Goal: Information Seeking & Learning: Learn about a topic

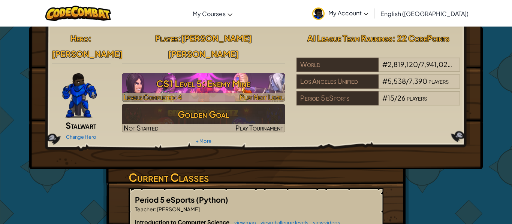
click at [195, 75] on h3 "CS1 Level 5: Enemy Mine" at bounding box center [204, 83] width 164 height 17
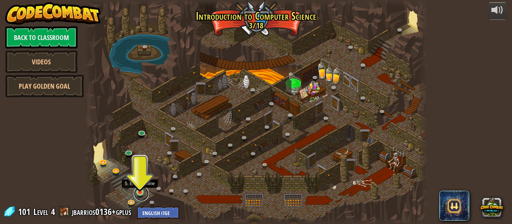
click at [139, 194] on link at bounding box center [141, 194] width 15 height 15
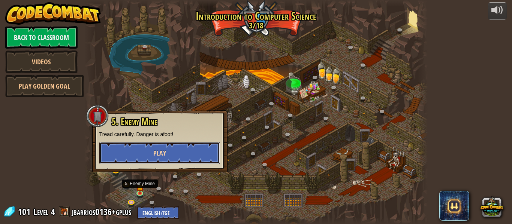
click at [167, 155] on button "Play" at bounding box center [159, 153] width 121 height 22
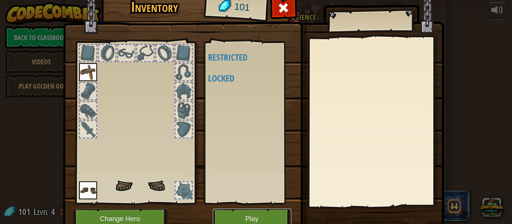
click at [261, 223] on button "Play" at bounding box center [252, 219] width 78 height 21
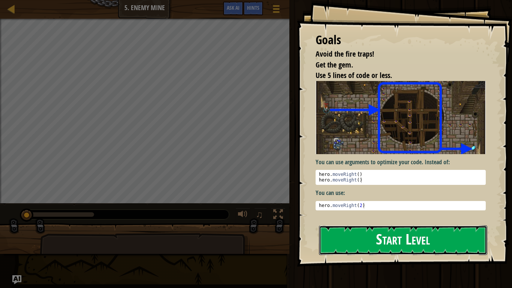
click at [415, 224] on button "Start Level" at bounding box center [403, 240] width 168 height 30
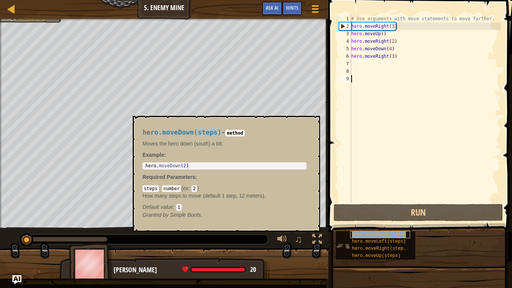
click at [389, 224] on div "hero.moveDown(steps)" at bounding box center [380, 234] width 60 height 7
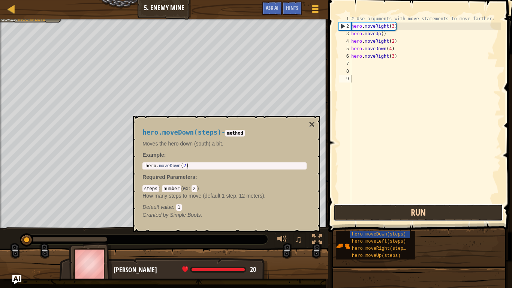
click at [423, 218] on button "Run" at bounding box center [417, 212] width 169 height 17
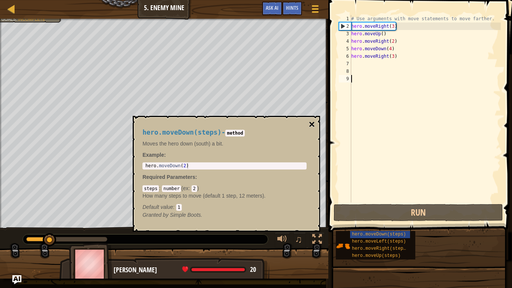
click at [311, 119] on button "×" at bounding box center [312, 124] width 6 height 10
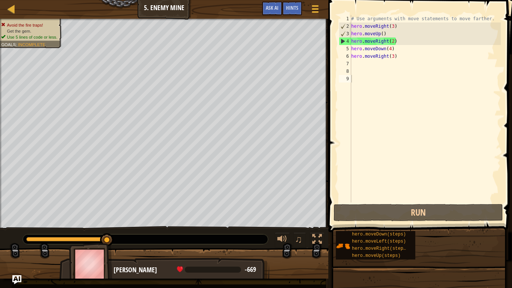
click at [372, 201] on div "# Use arguments with move statements to move farther. hero . moveRight ( 3 ) he…" at bounding box center [425, 116] width 151 height 202
click at [373, 199] on div "# Use arguments with move statements to move farther. hero . moveRight ( 3 ) he…" at bounding box center [425, 116] width 151 height 202
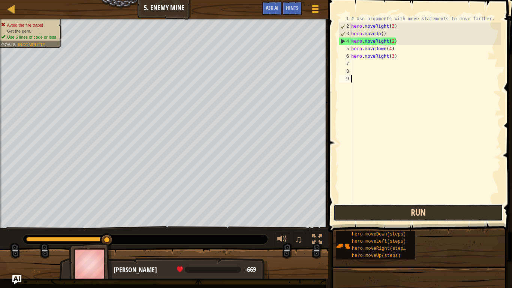
click at [372, 207] on button "Run" at bounding box center [417, 212] width 169 height 17
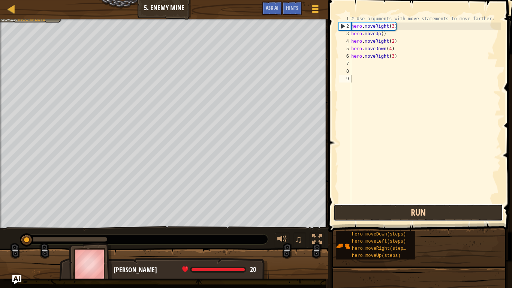
click at [372, 207] on button "Run" at bounding box center [417, 212] width 169 height 17
click at [371, 207] on button "Run" at bounding box center [417, 212] width 169 height 17
click at [372, 208] on button "Run" at bounding box center [417, 212] width 169 height 17
click at [373, 208] on button "Run" at bounding box center [417, 212] width 169 height 17
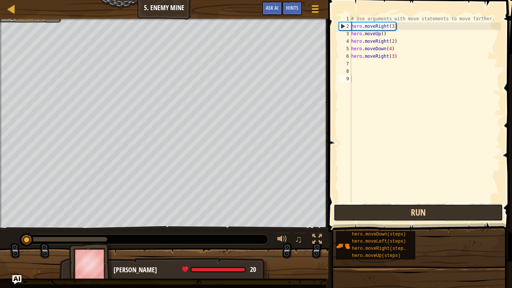
click at [373, 208] on button "Run" at bounding box center [417, 212] width 169 height 17
click at [373, 208] on button "Running" at bounding box center [417, 212] width 169 height 17
click at [373, 208] on button "Run" at bounding box center [417, 212] width 169 height 17
click at [373, 208] on button "Running" at bounding box center [417, 212] width 169 height 17
click at [373, 208] on button "Run" at bounding box center [417, 212] width 169 height 17
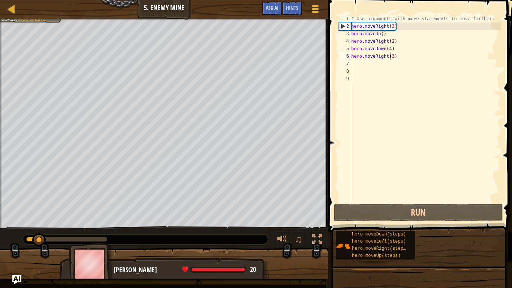
click at [390, 58] on div "# Use arguments with move statements to move farther. hero . moveRight ( 3 ) he…" at bounding box center [425, 116] width 151 height 202
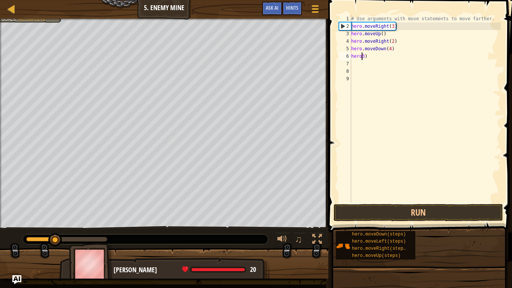
type textarea "3)"
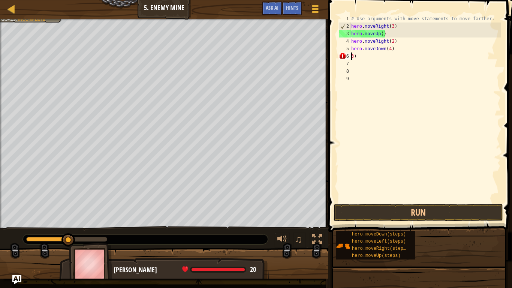
click at [390, 60] on div "# Use arguments with move statements to move farther. hero . moveRight ( 3 ) he…" at bounding box center [425, 116] width 151 height 202
click at [387, 58] on div "# Use arguments with move statements to move farther. hero . moveRight ( 3 ) he…" at bounding box center [425, 116] width 151 height 202
type textarea "3"
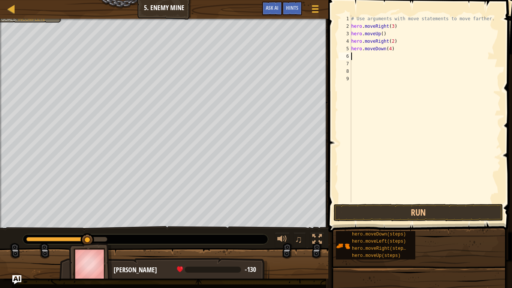
type textarea "h"
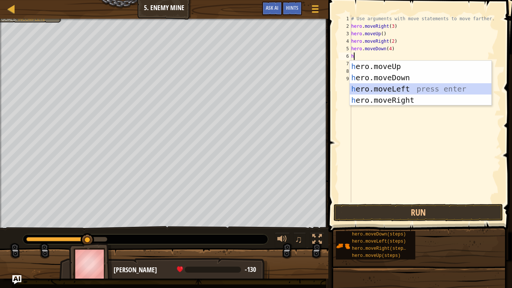
click at [405, 89] on div "h ero.moveUp press enter h ero.moveDown press enter h ero.moveLeft press enter …" at bounding box center [421, 94] width 142 height 67
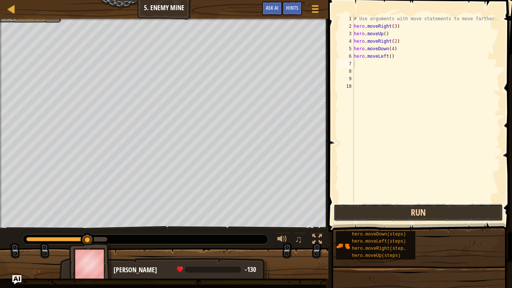
click at [431, 213] on button "Run" at bounding box center [417, 212] width 169 height 17
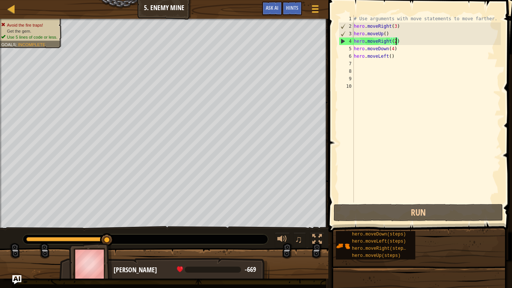
click at [394, 42] on div "# Use arguments with move statements to move farther. hero . moveRight ( 3 ) he…" at bounding box center [426, 116] width 148 height 202
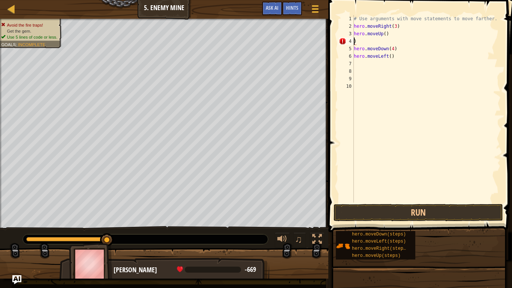
scroll to position [3, 0]
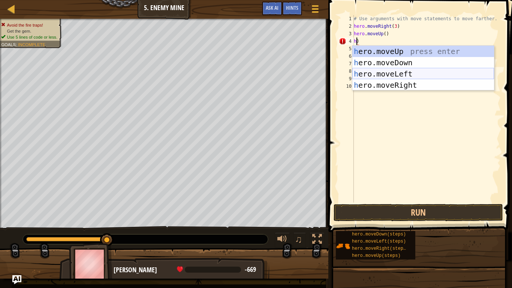
click at [412, 73] on div "h ero.moveUp press enter h ero.moveDown press enter h ero.moveLeft press enter …" at bounding box center [423, 79] width 142 height 67
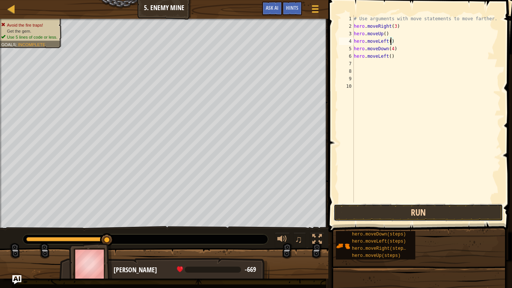
click at [356, 207] on button "Run" at bounding box center [417, 212] width 169 height 17
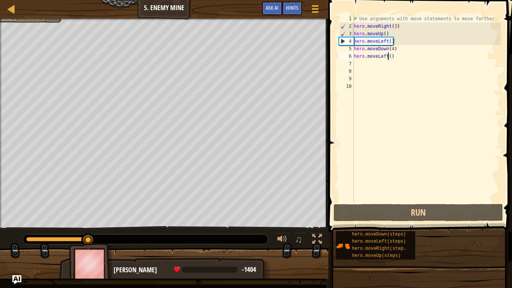
click at [387, 57] on div "# Use arguments with move statements to move farther. hero . moveRight ( 3 ) he…" at bounding box center [426, 116] width 148 height 202
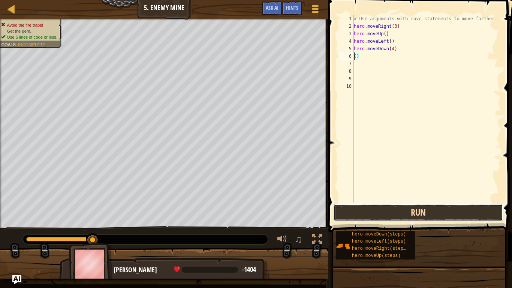
click at [454, 215] on button "Run" at bounding box center [417, 212] width 169 height 17
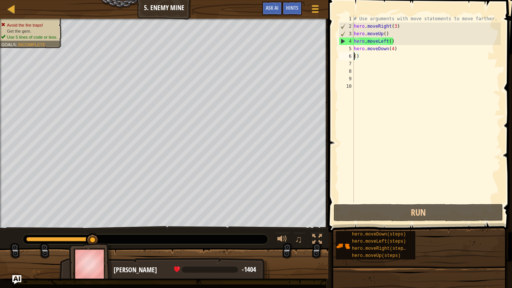
click at [402, 40] on div "# Use arguments with move statements to move farther. hero . moveRight ( 3 ) he…" at bounding box center [426, 116] width 148 height 202
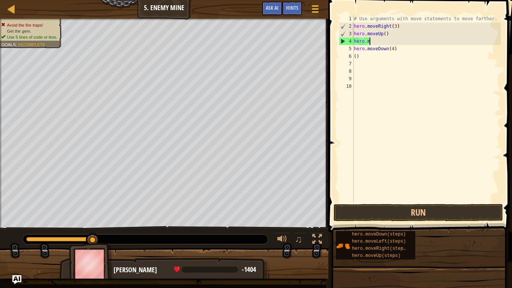
type textarea "h"
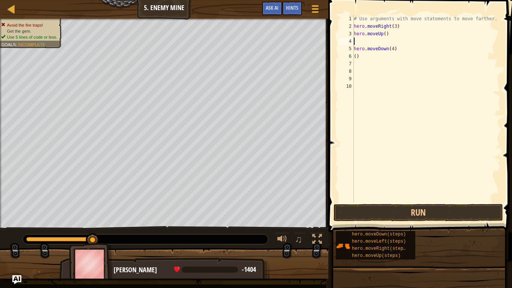
click at [397, 58] on div "# Use arguments with move statements to move farther. hero . moveRight ( 3 ) he…" at bounding box center [426, 116] width 148 height 202
type textarea "("
click at [354, 41] on div "# Use arguments with move statements to move farther. hero . moveRight ( 3 ) he…" at bounding box center [426, 116] width 148 height 202
type textarea "h"
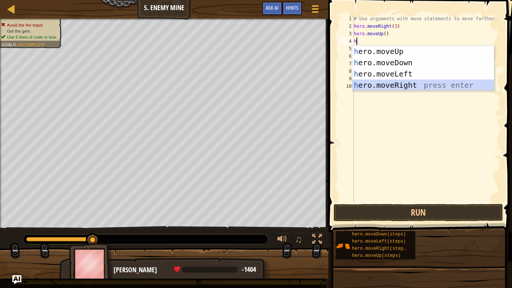
click at [409, 81] on div "h ero.moveUp press enter h ero.moveDown press enter h ero.moveLeft press enter …" at bounding box center [423, 79] width 142 height 67
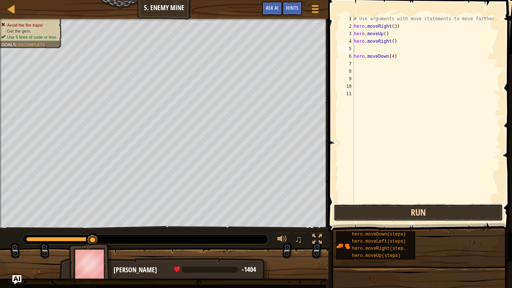
click at [457, 217] on button "Run" at bounding box center [417, 212] width 169 height 17
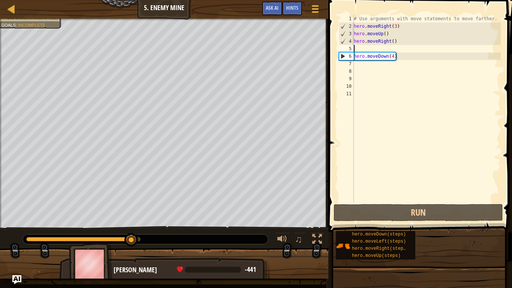
click at [370, 66] on div "# Use arguments with move statements to move farther. hero . moveRight ( 3 ) he…" at bounding box center [426, 116] width 148 height 202
type textarea "h"
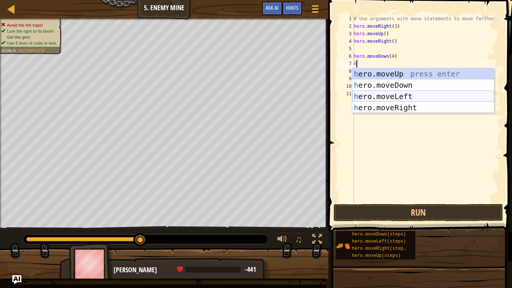
click at [410, 94] on div "h ero.moveUp press enter h ero.moveDown press enter h ero.moveLeft press enter …" at bounding box center [423, 101] width 142 height 67
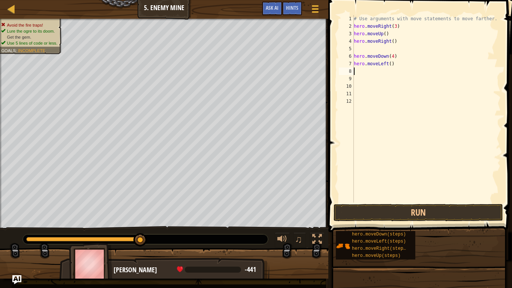
click at [412, 200] on div "# Use arguments with move statements to move farther. hero . moveRight ( 3 ) he…" at bounding box center [426, 116] width 148 height 202
click at [413, 208] on button "Run" at bounding box center [417, 212] width 169 height 17
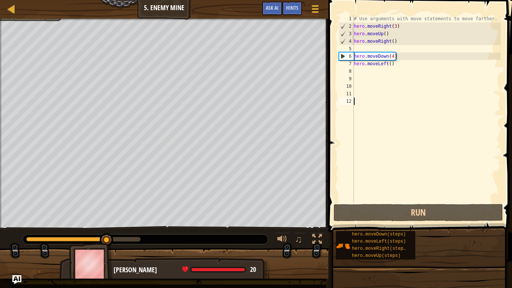
click at [361, 69] on div "# Use arguments with move statements to move farther. hero . moveRight ( 3 ) he…" at bounding box center [426, 116] width 148 height 202
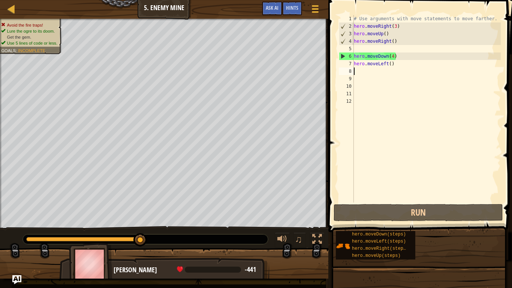
type textarea "h"
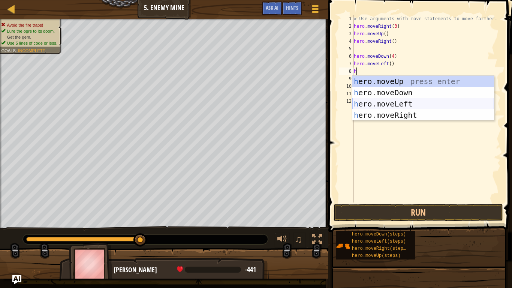
click at [402, 105] on div "h ero.moveUp press enter h ero.moveDown press enter h ero.moveLeft press enter …" at bounding box center [423, 109] width 142 height 67
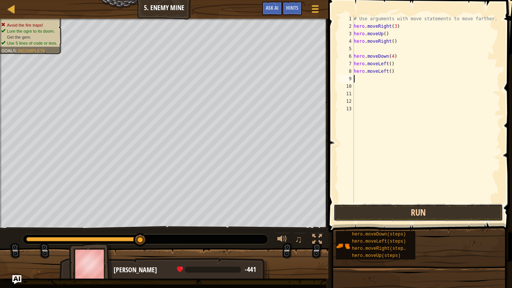
click at [390, 209] on button "Run" at bounding box center [417, 212] width 169 height 17
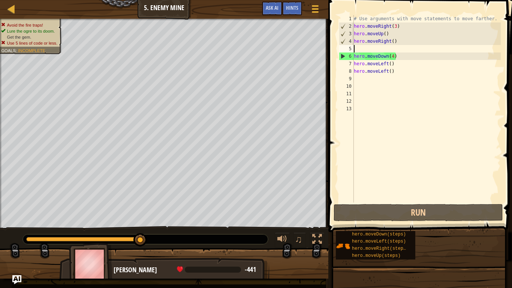
click at [376, 49] on div "# Use arguments with move statements to move farther. hero . moveRight ( 3 ) he…" at bounding box center [426, 116] width 148 height 202
type textarea "h"
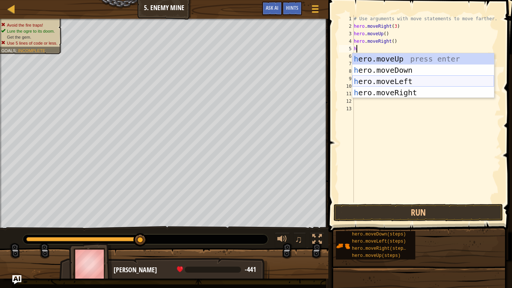
click at [409, 85] on div "h ero.moveUp press enter h ero.moveDown press enter h ero.moveLeft press enter …" at bounding box center [423, 86] width 142 height 67
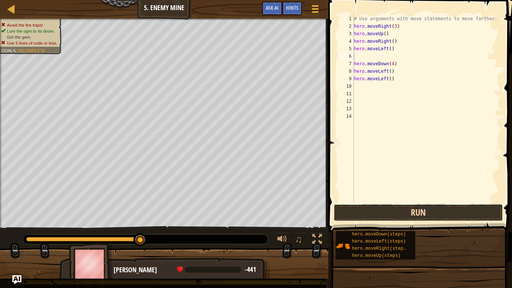
click at [453, 207] on button "Run" at bounding box center [417, 212] width 169 height 17
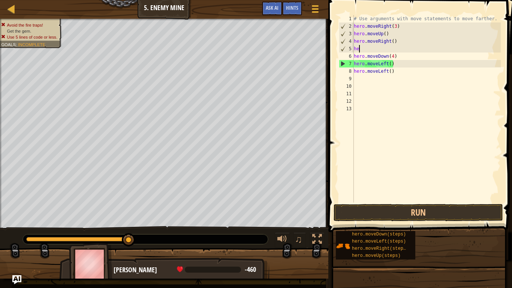
type textarea "h"
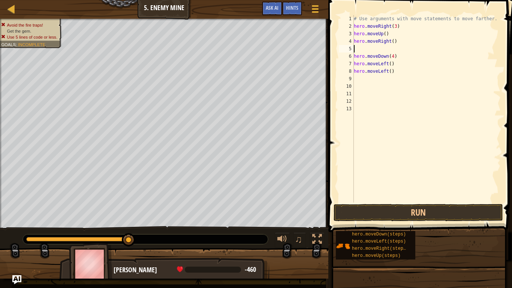
type textarea "\]"
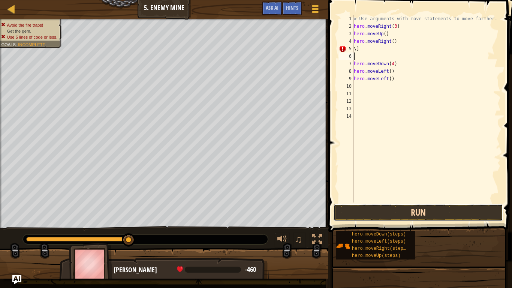
click at [451, 220] on button "Run" at bounding box center [417, 212] width 169 height 17
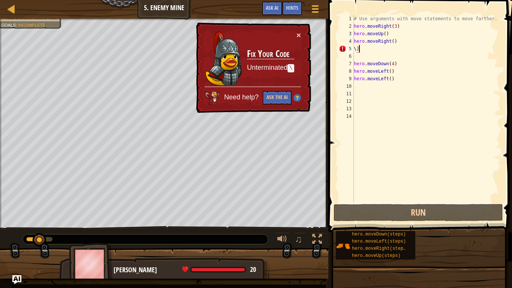
click at [382, 46] on div "# Use arguments with move statements to move farther. hero . moveRight ( 3 ) he…" at bounding box center [426, 116] width 148 height 202
type textarea "\"
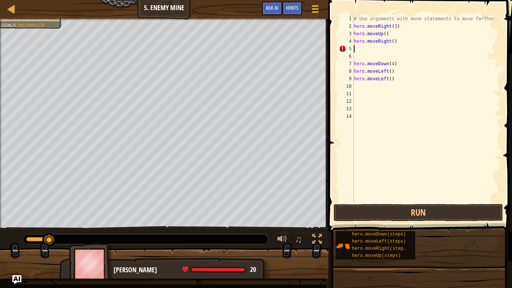
type textarea "\"
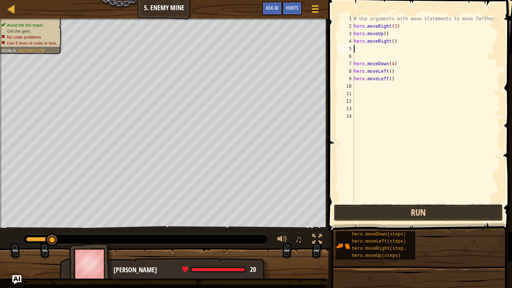
click at [488, 210] on button "Run" at bounding box center [417, 212] width 169 height 17
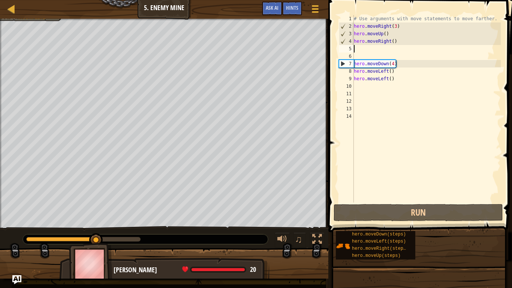
click at [367, 93] on div "# Use arguments with move statements to move farther. hero . moveRight ( 3 ) he…" at bounding box center [426, 116] width 148 height 202
click at [361, 86] on div "# Use arguments with move statements to move farther. hero . moveRight ( 3 ) he…" at bounding box center [426, 116] width 148 height 202
type textarea "r"
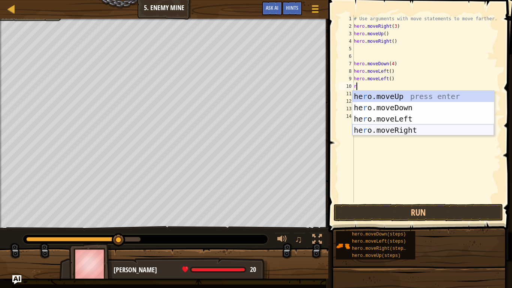
click at [393, 128] on div "he r o.moveUp press enter he r o.moveDown press enter he r o.moveLeft press ent…" at bounding box center [423, 124] width 142 height 67
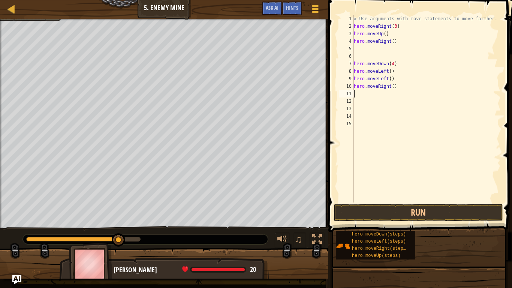
click at [394, 86] on div "# Use arguments with move statements to move farther. hero . moveRight ( 3 ) he…" at bounding box center [426, 116] width 148 height 202
type textarea "hero.moveRight(1123456789)"
click at [423, 215] on button "Run" at bounding box center [417, 212] width 169 height 17
click at [393, 63] on div "# Use arguments with move statements to move farther. hero . moveRight ( 3 ) he…" at bounding box center [426, 116] width 148 height 202
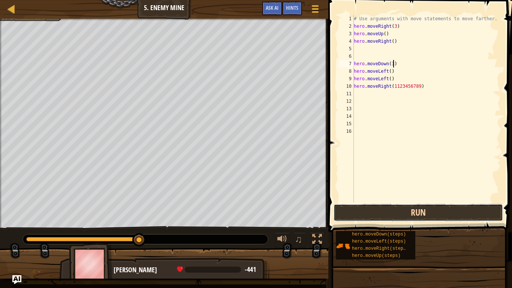
click at [376, 214] on button "Run" at bounding box center [417, 212] width 169 height 17
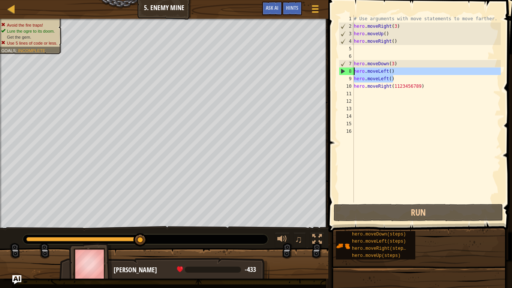
drag, startPoint x: 396, startPoint y: 77, endPoint x: 339, endPoint y: 70, distance: 57.3
click at [339, 70] on div "hero.moveDown(3) 1 2 3 4 5 6 7 8 9 10 11 12 13 14 15 16 # Use arguments with mo…" at bounding box center [418, 108] width 163 height 187
type textarea "hero.moveLeft() hero.moveLeft()"
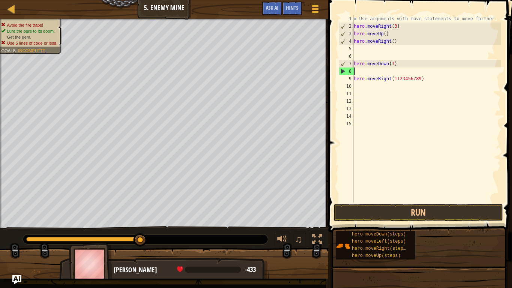
scroll to position [3, 0]
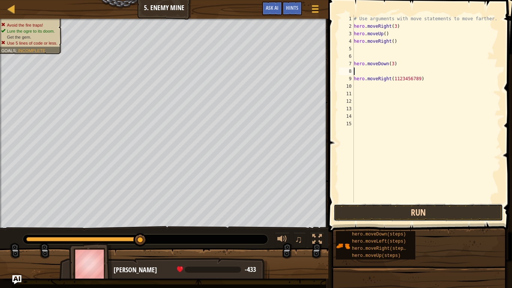
click at [375, 214] on button "Run" at bounding box center [417, 212] width 169 height 17
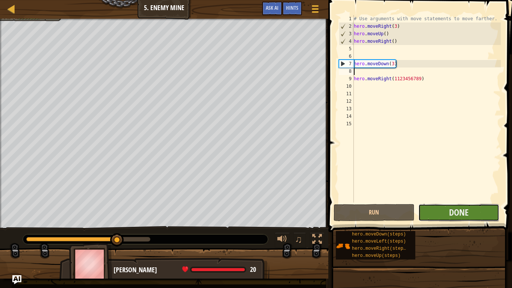
click at [470, 215] on button "Done" at bounding box center [458, 212] width 81 height 17
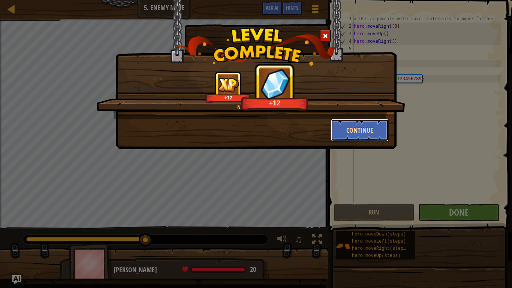
click at [353, 131] on button "Continue" at bounding box center [360, 130] width 58 height 22
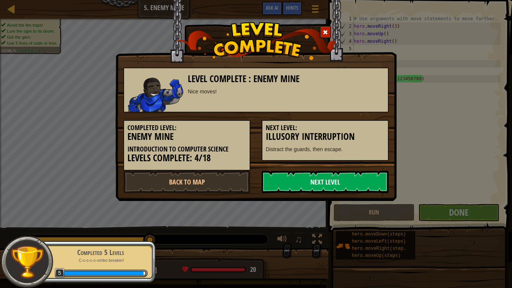
click at [351, 179] on link "Next Level" at bounding box center [324, 181] width 127 height 22
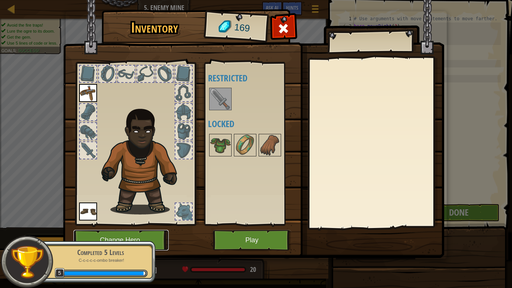
click at [157, 224] on button "Change Hero" at bounding box center [120, 240] width 95 height 21
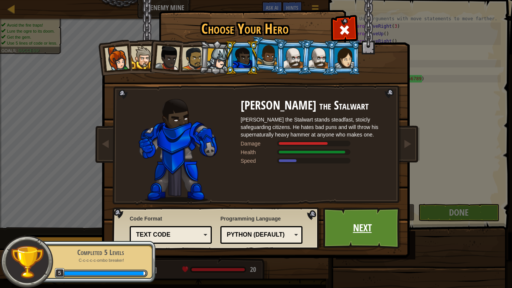
click at [373, 224] on link "Next" at bounding box center [362, 227] width 78 height 41
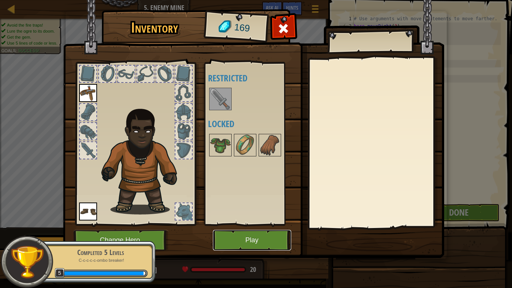
click at [273, 224] on button "Play" at bounding box center [252, 240] width 78 height 21
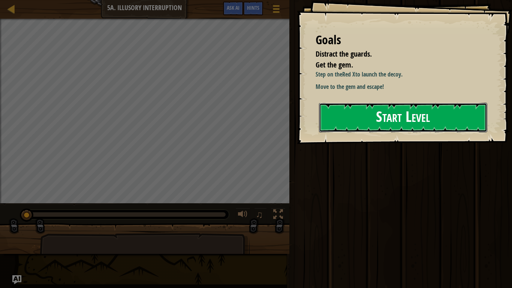
click at [448, 132] on button "Start Level" at bounding box center [403, 118] width 168 height 30
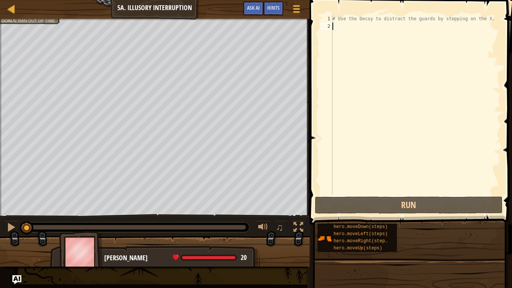
type textarea "h"
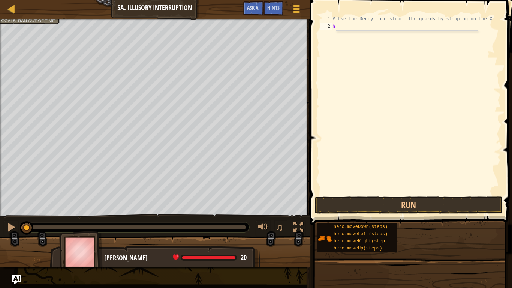
scroll to position [3, 0]
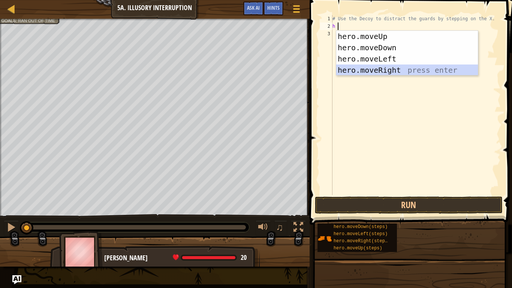
click at [400, 69] on div "hero.moveUp press enter hero.moveDown press enter hero.moveLeft press enter her…" at bounding box center [407, 64] width 142 height 67
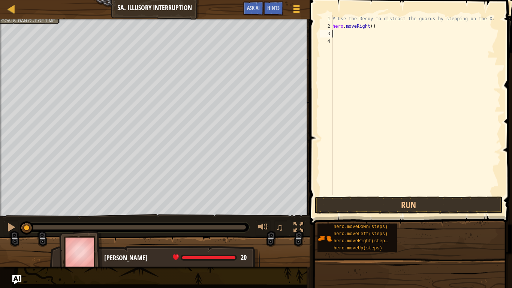
type textarea "h"
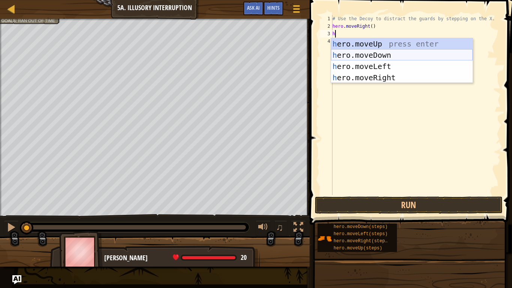
click at [393, 54] on div "h ero.moveUp press enter h ero.moveDown press enter h ero.moveLeft press enter …" at bounding box center [402, 71] width 142 height 67
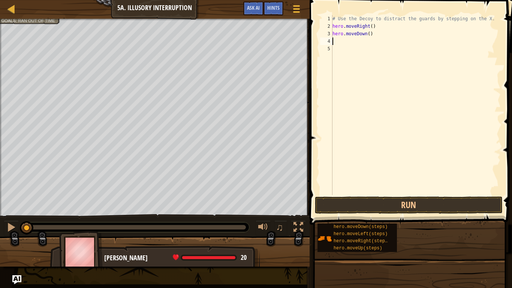
type textarea "h"
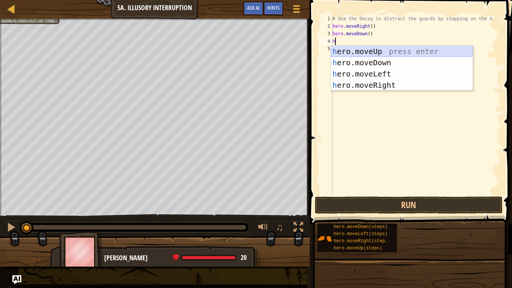
click at [396, 50] on div "h ero.moveUp press enter h ero.moveDown press enter h ero.moveLeft press enter …" at bounding box center [402, 79] width 142 height 67
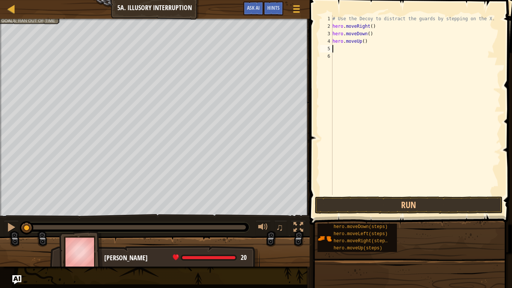
type textarea "h"
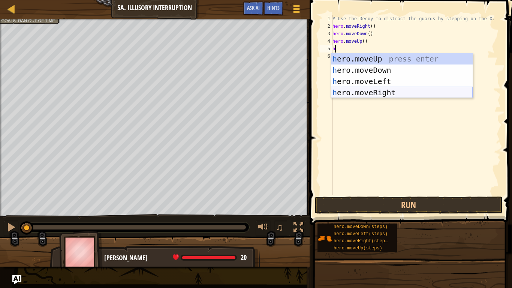
click at [398, 91] on div "h ero.moveUp press enter h ero.moveDown press enter h ero.moveLeft press enter …" at bounding box center [402, 86] width 142 height 67
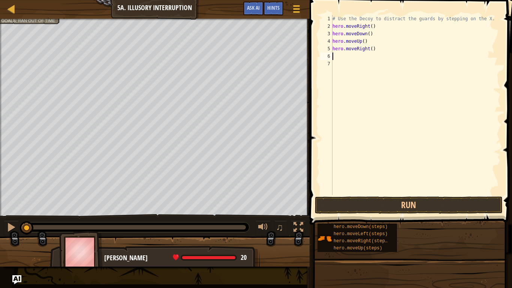
type textarea "h"
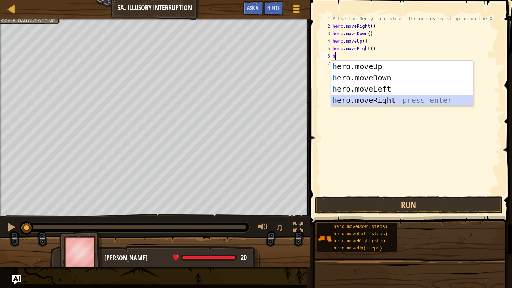
click at [403, 101] on div "h ero.moveUp press enter h ero.moveDown press enter h ero.moveLeft press enter …" at bounding box center [402, 94] width 142 height 67
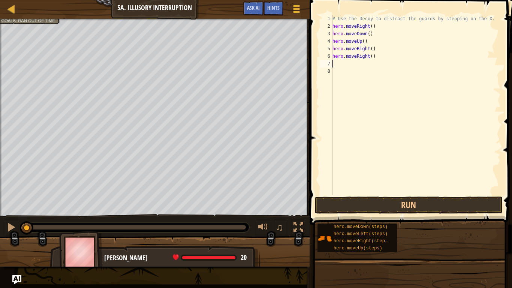
type textarea "h"
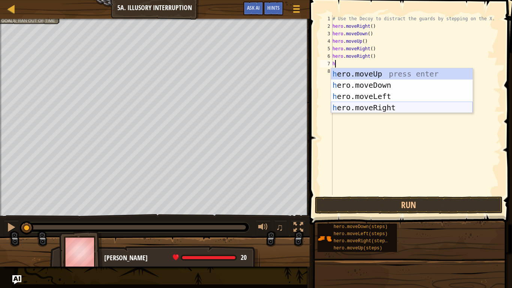
click at [423, 103] on div "h ero.moveUp press enter h ero.moveDown press enter h ero.moveLeft press enter …" at bounding box center [402, 101] width 142 height 67
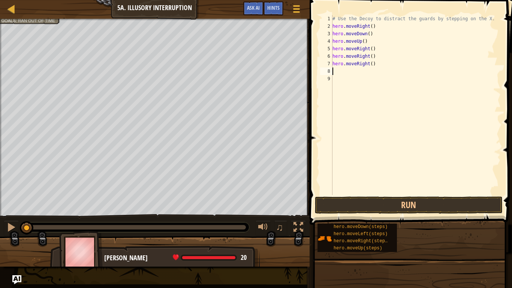
type textarea "h"
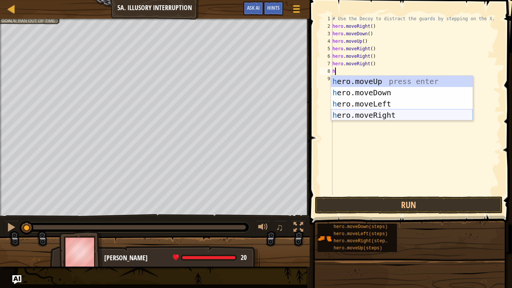
click at [431, 115] on div "h ero.moveUp press enter h ero.moveDown press enter h ero.moveLeft press enter …" at bounding box center [402, 109] width 142 height 67
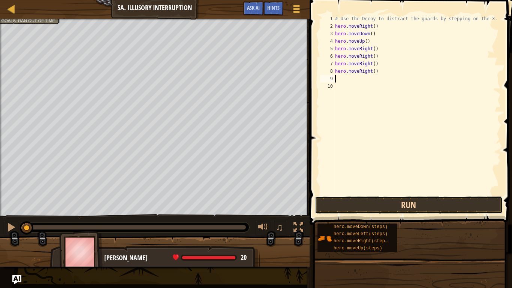
click at [444, 205] on button "Run" at bounding box center [409, 204] width 188 height 17
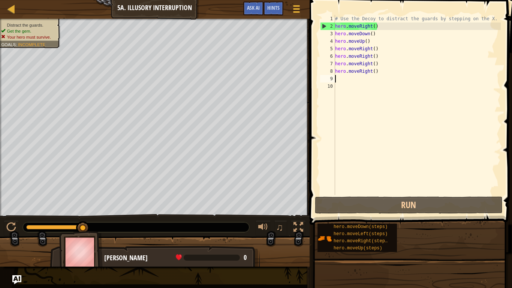
click at [388, 72] on div "# Use the Decoy to distract the guards by stepping on the X. hero . moveRight (…" at bounding box center [416, 112] width 167 height 195
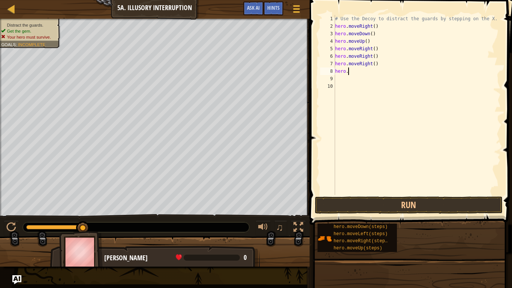
type textarea "h"
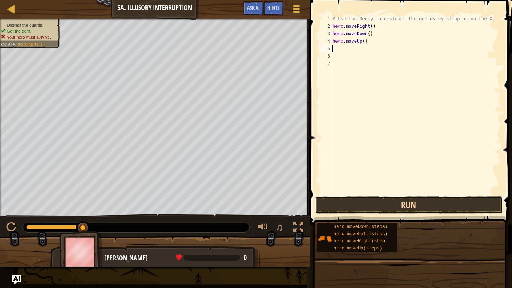
click at [405, 209] on button "Run" at bounding box center [409, 204] width 188 height 17
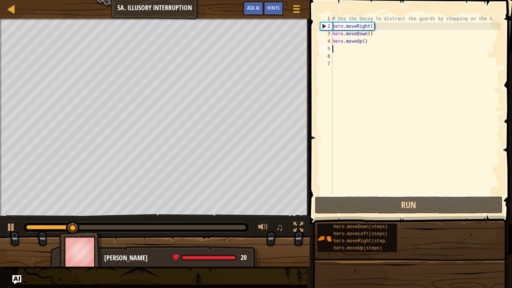
click at [363, 41] on div "# Use the Decoy to distract the guards by stepping on the X. hero . moveRight (…" at bounding box center [416, 112] width 170 height 195
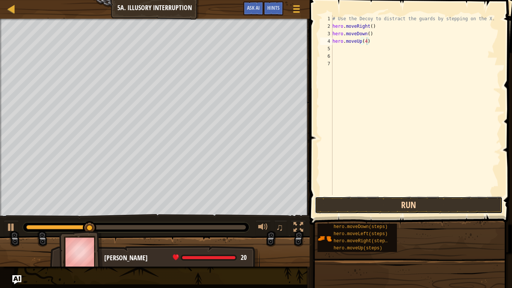
click at [444, 200] on button "Run" at bounding box center [409, 204] width 188 height 17
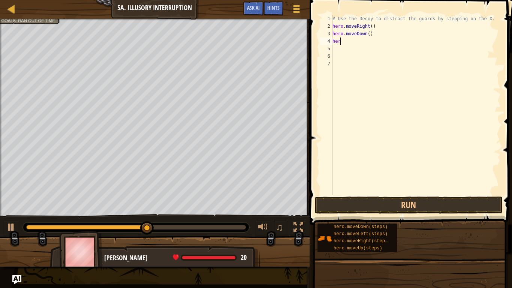
scroll to position [3, 0]
type textarea "h"
click at [398, 204] on button "Run" at bounding box center [409, 204] width 188 height 17
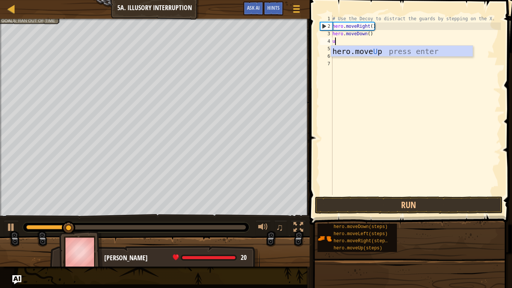
type textarea "up"
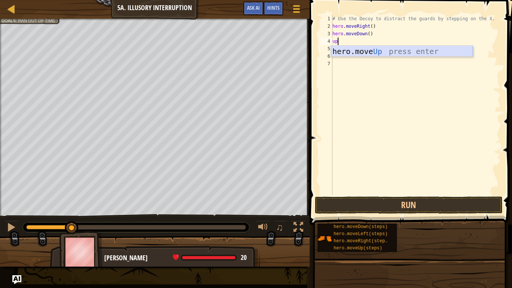
click at [355, 50] on div "hero.move Up press enter" at bounding box center [402, 63] width 142 height 34
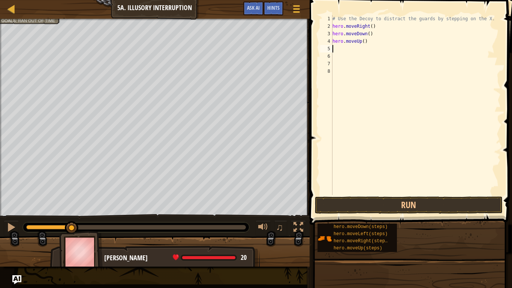
scroll to position [3, 0]
type textarea "r"
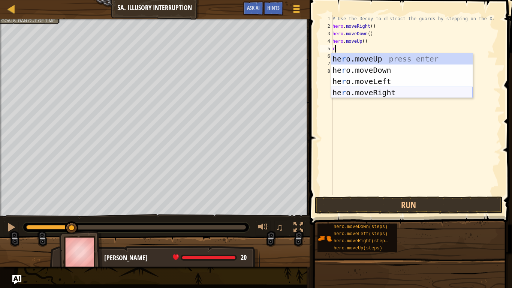
click at [369, 90] on div "he r o.moveUp press enter he r o.moveDown press enter he r o.moveLeft press ent…" at bounding box center [402, 86] width 142 height 67
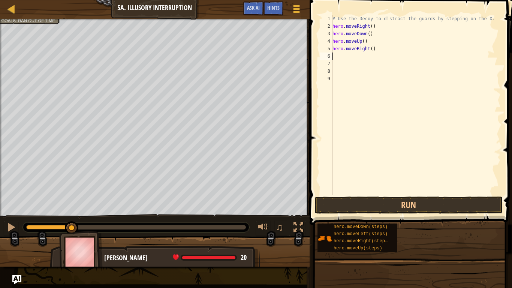
click at [372, 50] on div "# Use the Decoy to distract the guards by stepping on the X. hero . moveRight (…" at bounding box center [416, 112] width 170 height 195
type textarea "hero.moveRight(2)"
click at [340, 59] on div "# Use the Decoy to distract the guards by stepping on the X. hero . moveRight (…" at bounding box center [416, 112] width 170 height 195
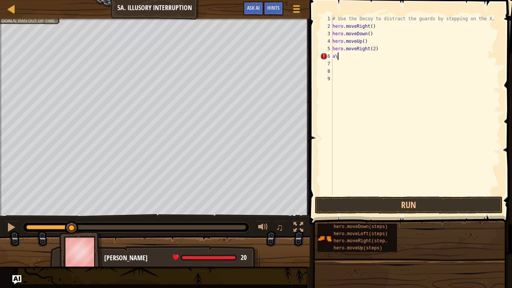
type textarea "a"
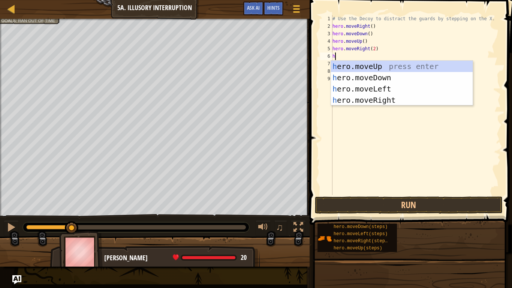
click at [374, 48] on div "# Use the Decoy to distract the guards by stepping on the X. hero . moveRight (…" at bounding box center [416, 112] width 170 height 195
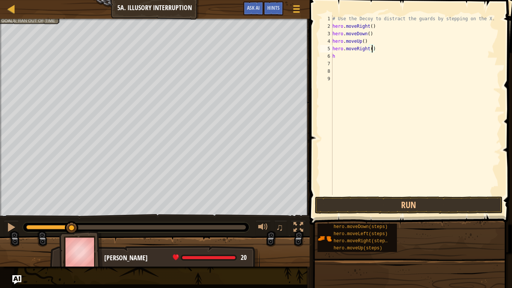
type textarea "hero.moveRight(4)"
click at [381, 204] on button "Run" at bounding box center [409, 204] width 188 height 17
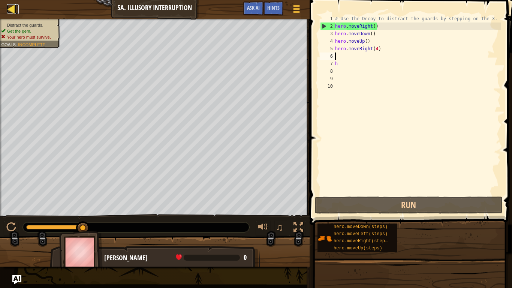
click at [9, 8] on div at bounding box center [11, 8] width 9 height 9
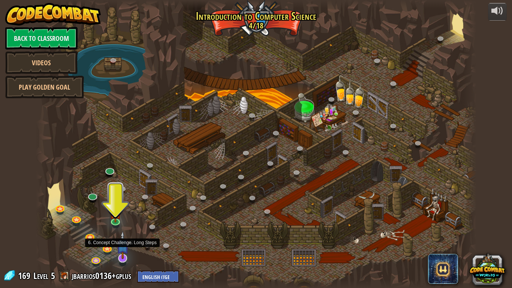
click at [127, 224] on img at bounding box center [123, 244] width 12 height 28
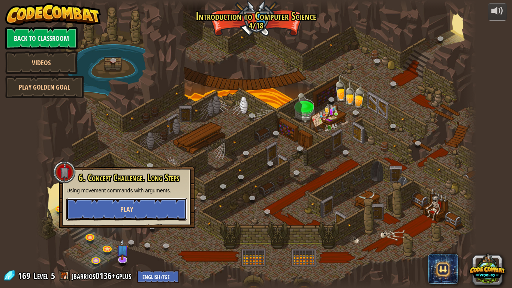
click at [141, 214] on button "Play" at bounding box center [126, 209] width 121 height 22
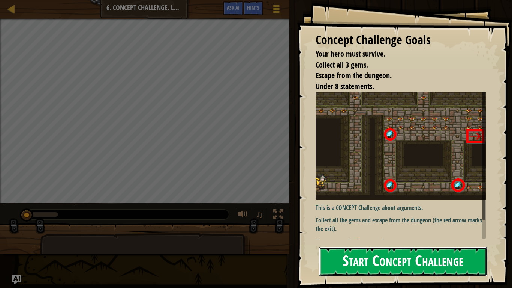
click at [345, 224] on button "Start Concept Challenge" at bounding box center [403, 261] width 168 height 30
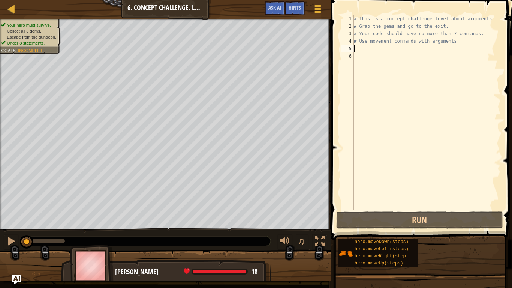
click at [358, 46] on div "# This is a concept challenge level about arguments. # Grab the gems and go to …" at bounding box center [426, 120] width 148 height 210
type textarea "h"
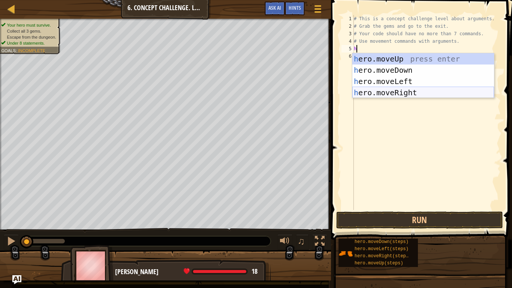
click at [390, 91] on div "h ero.moveUp press enter h ero.moveDown press enter h ero.moveLeft press enter …" at bounding box center [423, 86] width 142 height 67
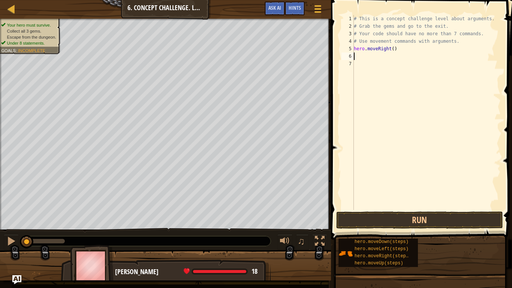
type textarea "h"
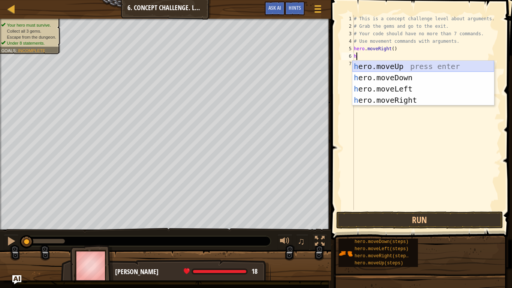
click at [437, 64] on div "h ero.moveUp press enter h ero.moveDown press enter h ero.moveLeft press enter …" at bounding box center [423, 94] width 142 height 67
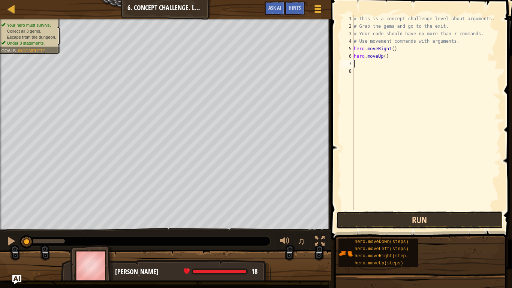
click at [414, 219] on button "Run" at bounding box center [419, 219] width 167 height 17
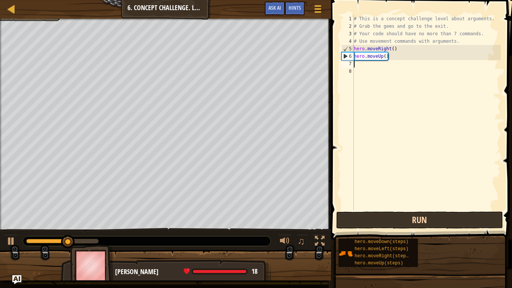
type textarea "h"
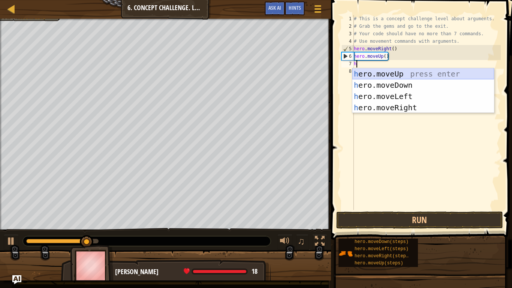
click at [429, 71] on div "h ero.moveUp press enter h ero.moveDown press enter h ero.moveLeft press enter …" at bounding box center [423, 101] width 142 height 67
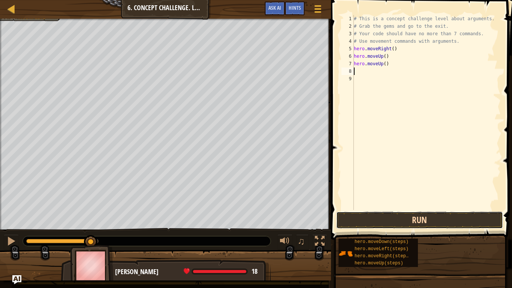
click at [485, 217] on button "Run" at bounding box center [419, 219] width 167 height 17
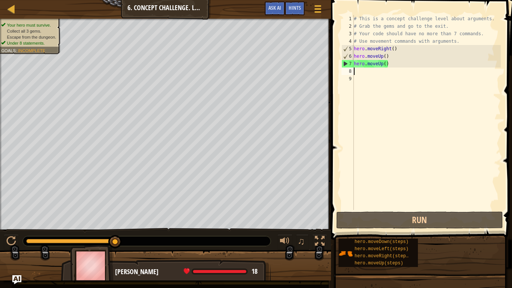
type textarea "h"
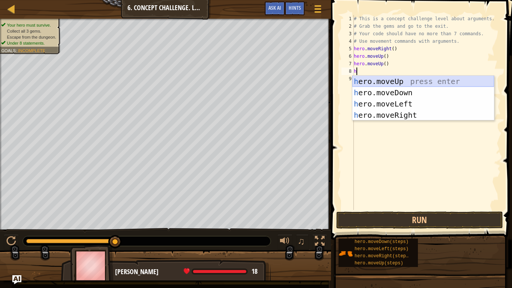
click at [382, 81] on div "h ero.moveUp press enter h ero.moveDown press enter h ero.moveLeft press enter …" at bounding box center [423, 109] width 142 height 67
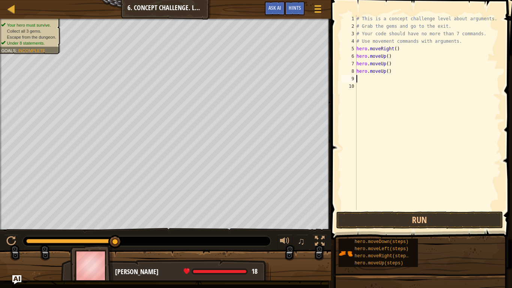
type textarea "h"
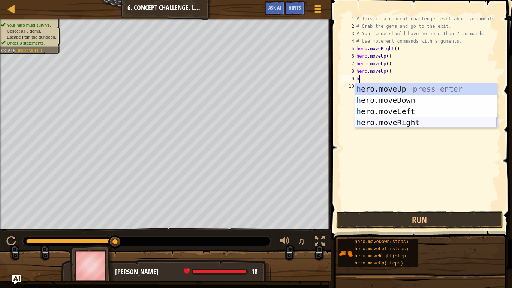
click at [395, 118] on div "h ero.moveUp press enter h ero.moveDown press enter h ero.moveLeft press enter …" at bounding box center [426, 116] width 142 height 67
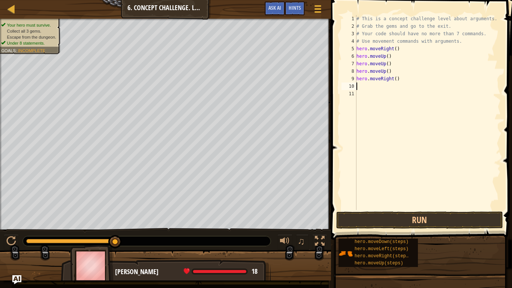
type textarea "h"
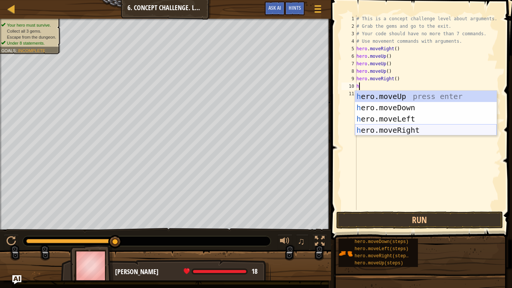
click at [423, 127] on div "h ero.moveUp press enter h ero.moveDown press enter h ero.moveLeft press enter …" at bounding box center [426, 124] width 142 height 67
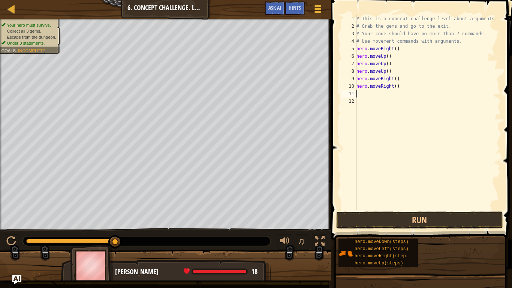
type textarea "h"
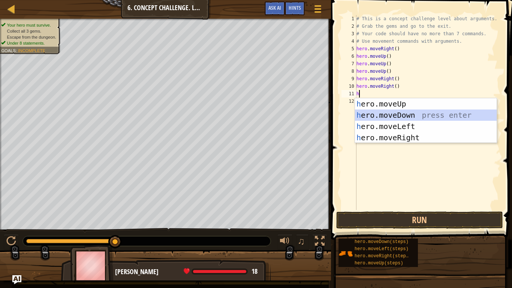
click at [429, 115] on div "h ero.moveUp press enter h ero.moveDown press enter h ero.moveLeft press enter …" at bounding box center [426, 131] width 142 height 67
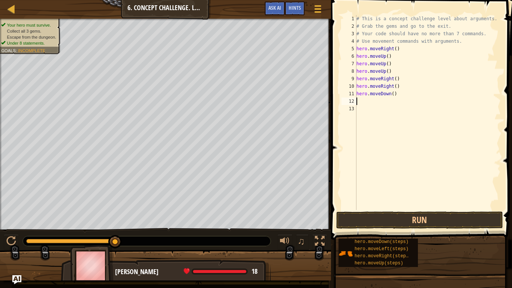
type textarea "h"
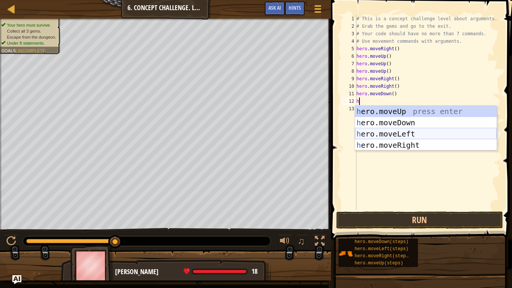
click at [418, 129] on div "h ero.moveUp press enter h ero.moveDown press enter h ero.moveLeft press enter …" at bounding box center [426, 139] width 142 height 67
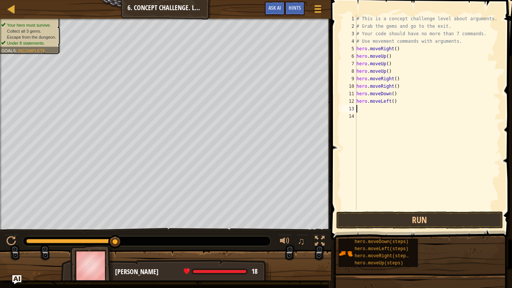
type textarea "h"
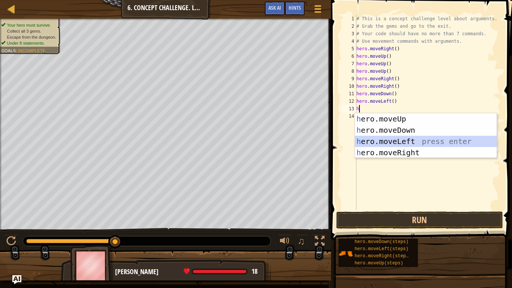
click at [402, 144] on div "h ero.moveUp press enter h ero.moveDown press enter h ero.moveLeft press enter …" at bounding box center [426, 146] width 142 height 67
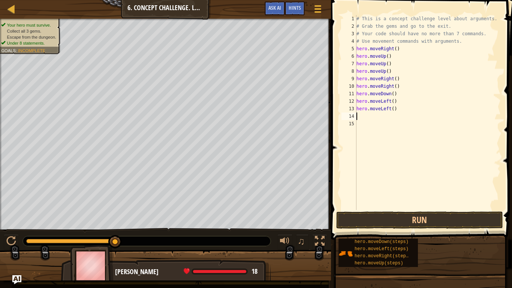
type textarea "h"
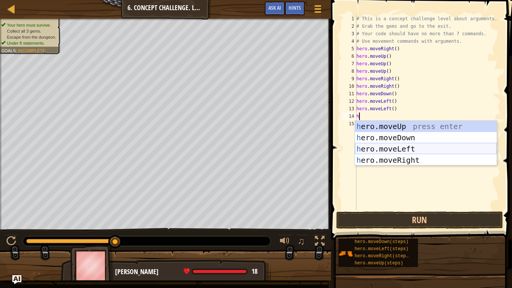
click at [405, 148] on div "h ero.moveUp press enter h ero.moveDown press enter h ero.moveLeft press enter …" at bounding box center [426, 154] width 142 height 67
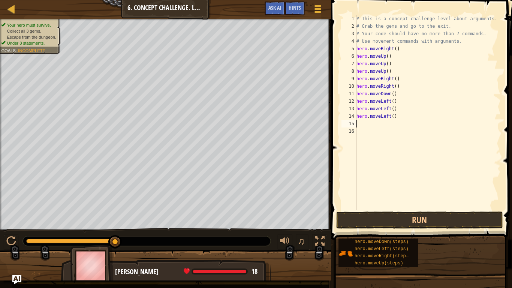
type textarea "h"
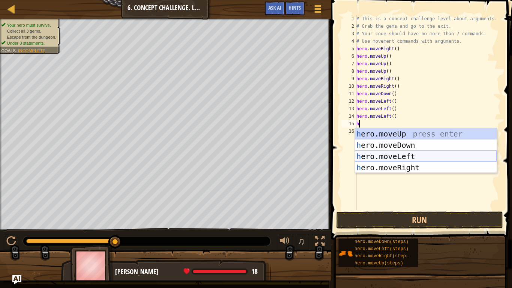
click at [411, 156] on div "h ero.moveUp press enter h ero.moveDown press enter h ero.moveLeft press enter …" at bounding box center [426, 161] width 142 height 67
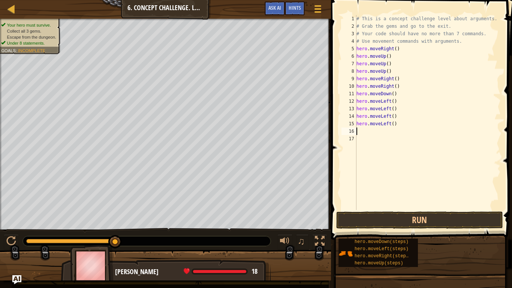
type textarea "h"
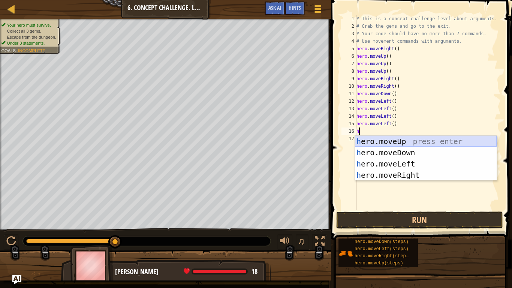
click at [427, 141] on div "h ero.moveUp press enter h ero.moveDown press enter h ero.moveLeft press enter …" at bounding box center [426, 169] width 142 height 67
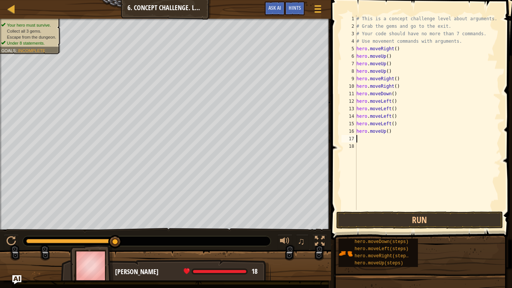
type textarea "h"
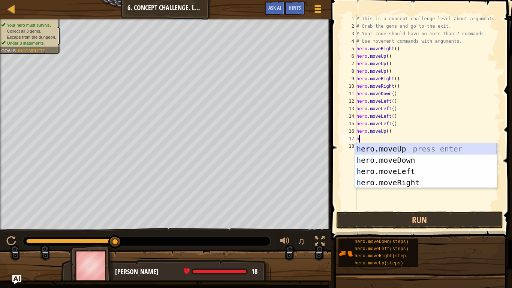
click at [437, 150] on div "h ero.moveUp press enter h ero.moveDown press enter h ero.moveLeft press enter …" at bounding box center [426, 176] width 142 height 67
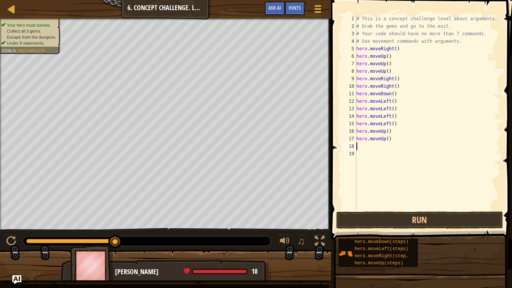
type textarea "h"
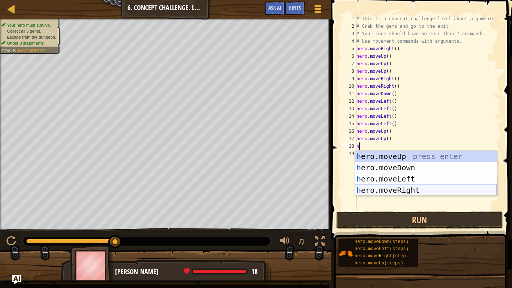
click at [460, 192] on div "h ero.moveUp press enter h ero.moveDown press enter h ero.moveLeft press enter …" at bounding box center [426, 184] width 142 height 67
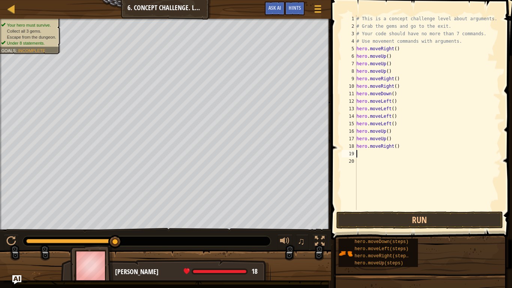
type textarea "h"
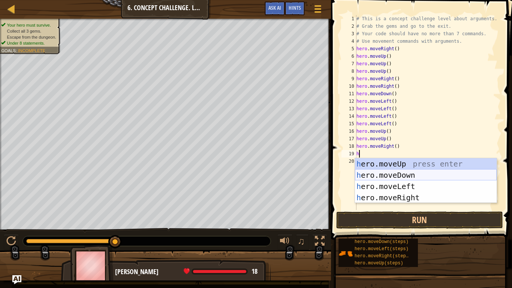
click at [454, 175] on div "h ero.moveUp press enter h ero.moveDown press enter h ero.moveLeft press enter …" at bounding box center [426, 191] width 142 height 67
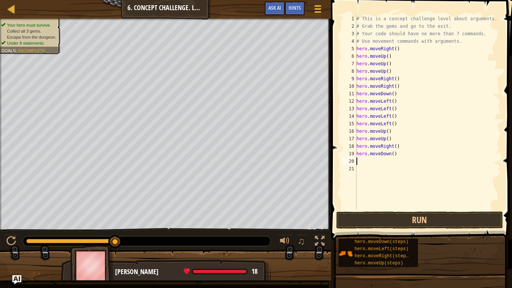
type textarea "h"
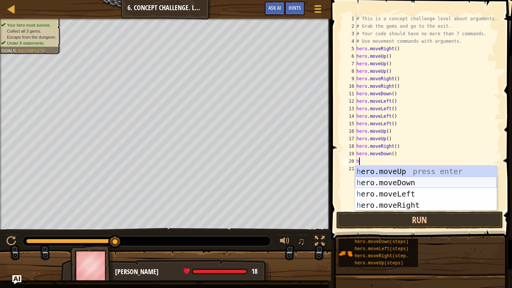
click at [449, 182] on div "h ero.moveUp press enter h ero.moveDown press enter h ero.moveLeft press enter …" at bounding box center [426, 199] width 142 height 67
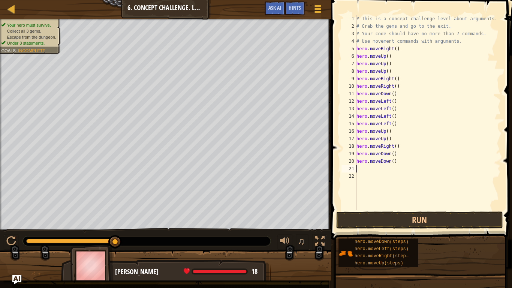
type textarea "h"
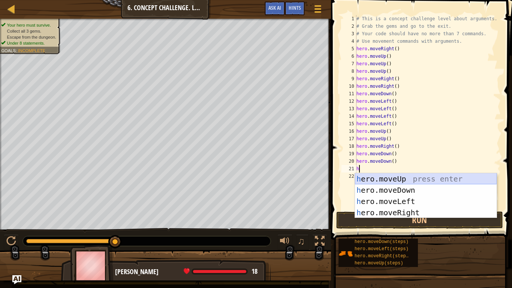
click at [459, 175] on div "h ero.moveUp press enter h ero.moveDown press enter h ero.moveLeft press enter …" at bounding box center [426, 206] width 142 height 67
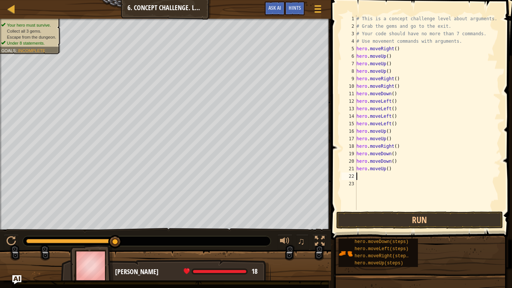
type textarea "h"
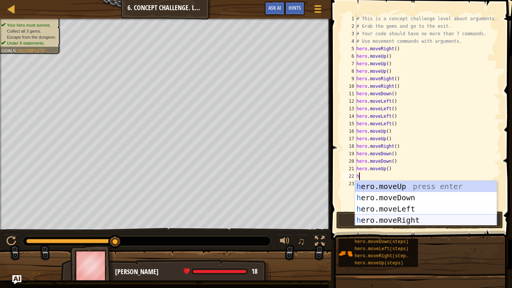
click at [463, 216] on div "h ero.moveUp press enter h ero.moveDown press enter h ero.moveLeft press enter …" at bounding box center [426, 214] width 142 height 67
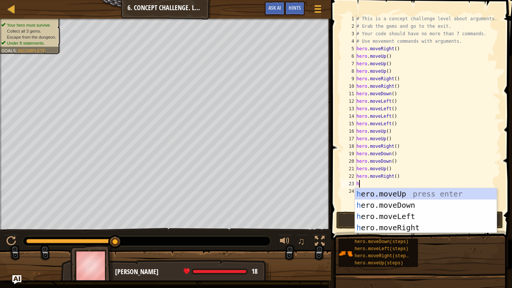
click at [396, 178] on div "# This is a concept challenge level about arguments. # Grab the gems and go to …" at bounding box center [428, 120] width 146 height 210
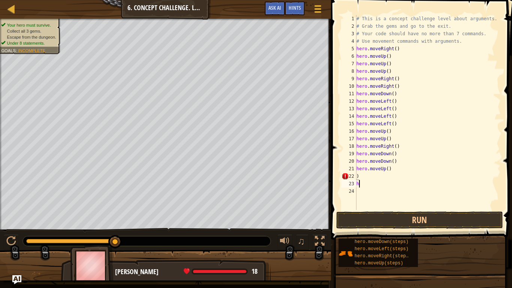
click at [395, 184] on div "# This is a concept challenge level about arguments. # Grab the gems and go to …" at bounding box center [428, 120] width 146 height 210
type textarea "h"
click at [395, 183] on div "# This is a concept challenge level about arguments. # Grab the gems and go to …" at bounding box center [428, 120] width 146 height 210
click at [399, 176] on div "# This is a concept challenge level about arguments. # Grab the gems and go to …" at bounding box center [428, 120] width 146 height 210
type textarea ")"
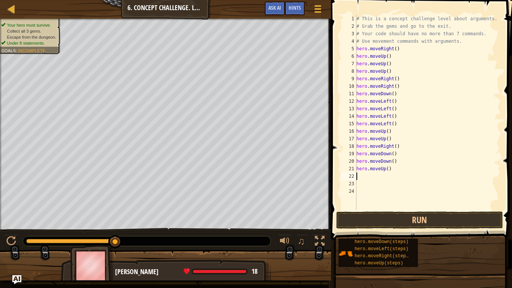
type textarea "h"
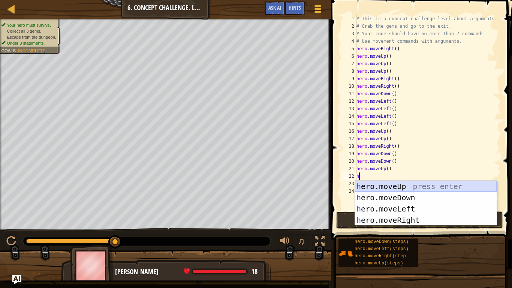
click at [412, 184] on div "h ero.moveUp press enter h ero.moveDown press enter h ero.moveLeft press enter …" at bounding box center [426, 214] width 142 height 67
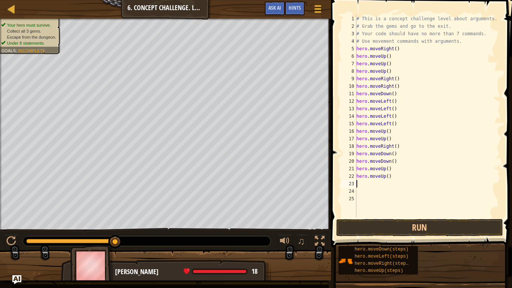
type textarea "h"
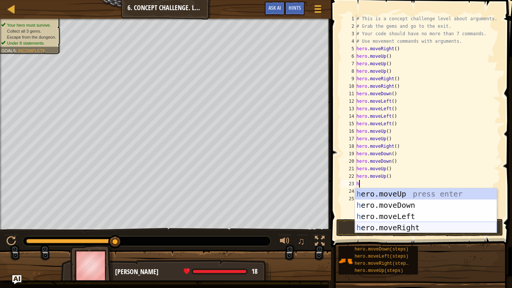
click at [429, 224] on div "h ero.moveUp press enter h ero.moveDown press enter h ero.moveLeft press enter …" at bounding box center [426, 221] width 142 height 67
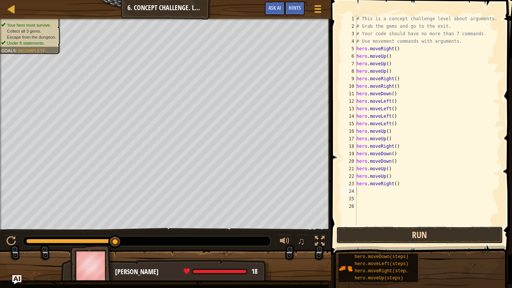
click at [430, 224] on button "Run" at bounding box center [419, 234] width 167 height 17
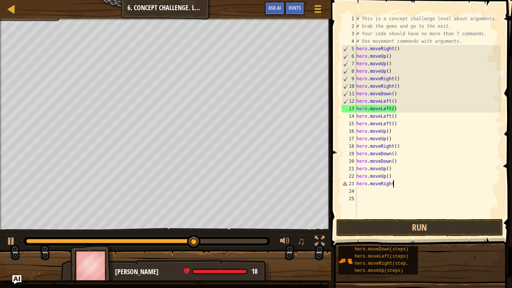
click at [396, 104] on div "# This is a concept challenge level about arguments. # Grab the gems and go to …" at bounding box center [428, 123] width 146 height 217
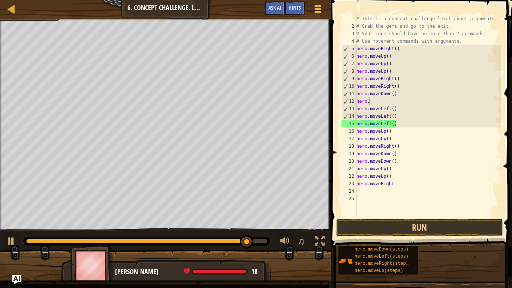
type textarea "h"
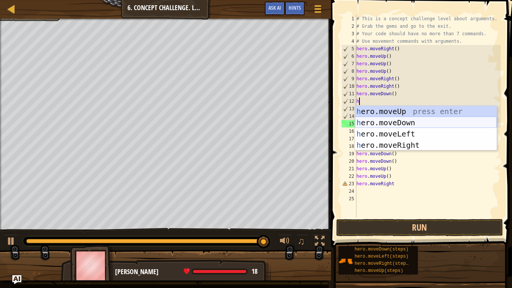
click at [416, 122] on div "h ero.moveUp press enter h ero.moveDown press enter h ero.moveLeft press enter …" at bounding box center [426, 139] width 142 height 67
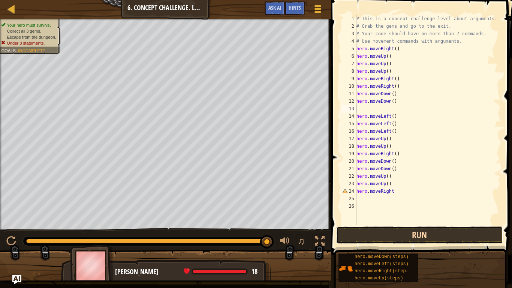
click at [433, 224] on button "Run" at bounding box center [419, 234] width 167 height 17
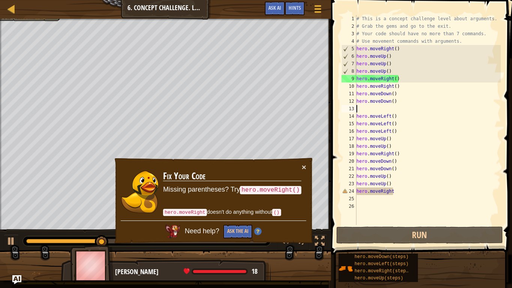
type textarea "h"
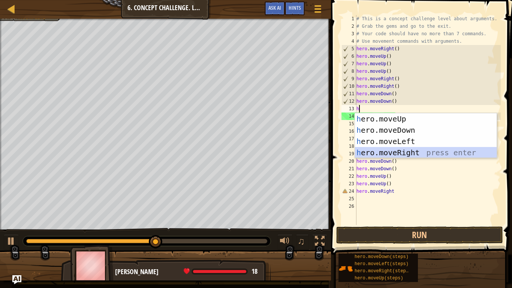
click at [400, 151] on div "h ero.moveUp press enter h ero.moveDown press enter h ero.moveLeft press enter …" at bounding box center [426, 146] width 142 height 67
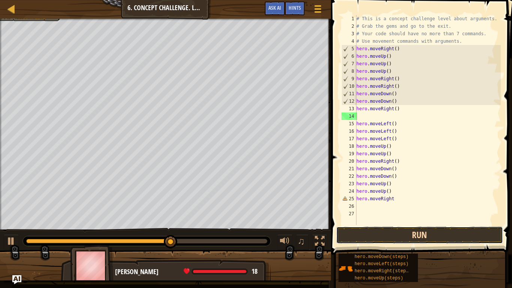
click at [406, 224] on button "Run" at bounding box center [419, 234] width 167 height 17
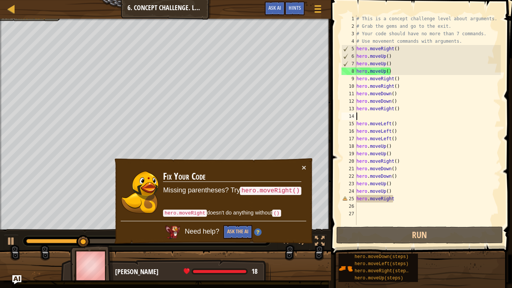
click at [272, 173] on h3 "Fix Your Code" at bounding box center [232, 176] width 138 height 10
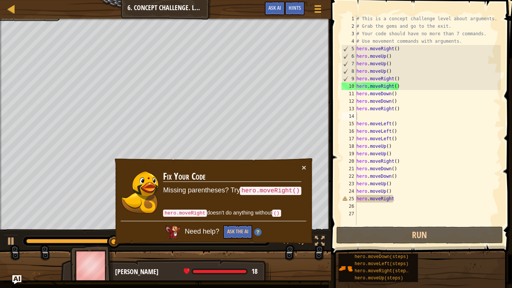
click at [300, 167] on td "Fix Your Code Missing parentheses? Try hero.moveRight() hero.moveRight doesn't …" at bounding box center [232, 191] width 139 height 57
click at [303, 166] on button "×" at bounding box center [304, 167] width 4 height 8
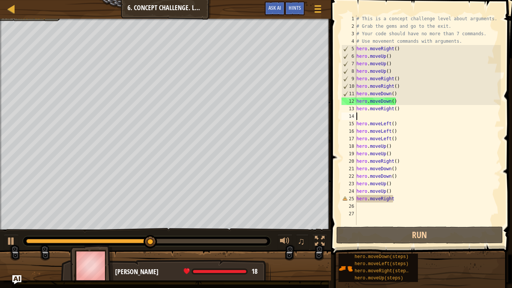
click at [448, 203] on div "# This is a concept challenge level about arguments. # Grab the gems and go to …" at bounding box center [428, 127] width 146 height 225
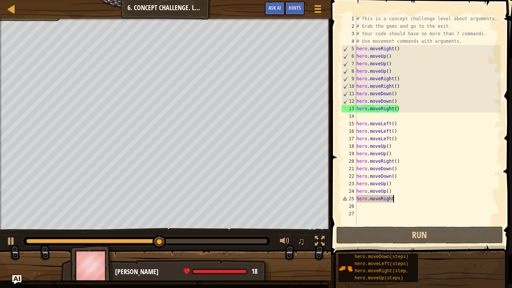
click at [448, 202] on div "# This is a concept challenge level about arguments. # Grab the gems and go to …" at bounding box center [428, 127] width 146 height 225
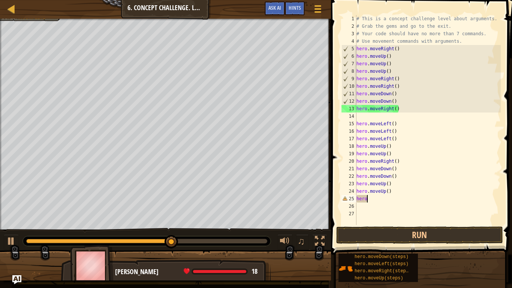
type textarea "h"
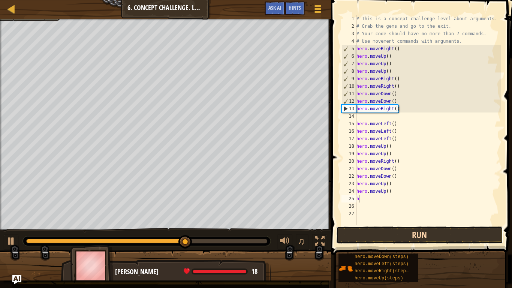
click at [497, 224] on button "Run" at bounding box center [419, 234] width 167 height 17
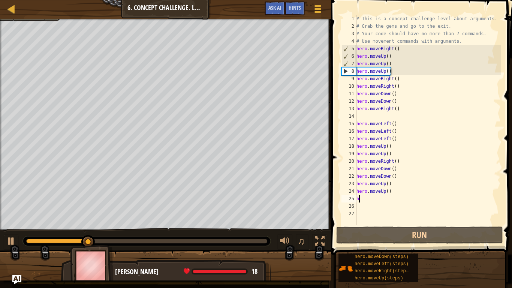
click at [376, 205] on div "# This is a concept challenge level about arguments. # Grab the gems and go to …" at bounding box center [428, 127] width 146 height 225
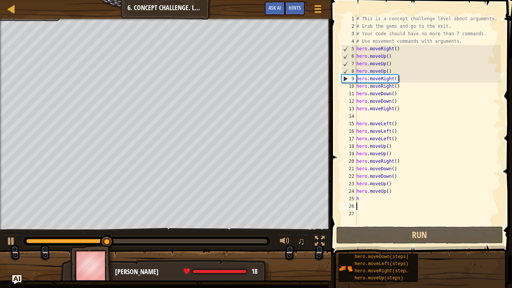
click at [375, 202] on div "# This is a concept challenge level about arguments. # Grab the gems and go to …" at bounding box center [428, 127] width 146 height 225
type textarea "h"
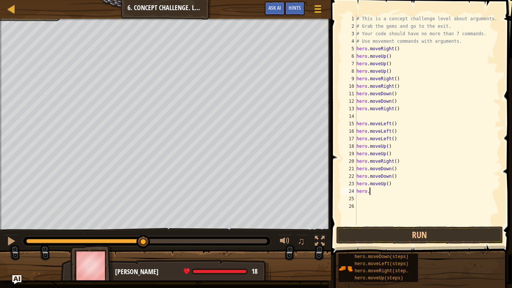
type textarea "h"
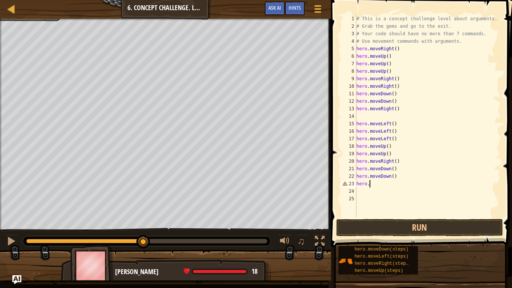
type textarea "h"
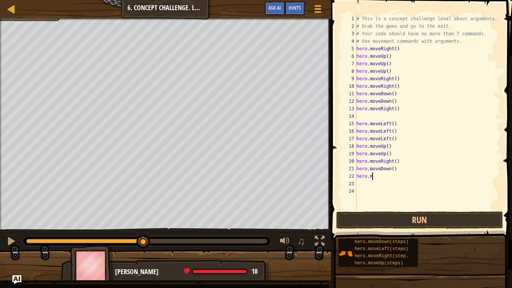
type textarea "h"
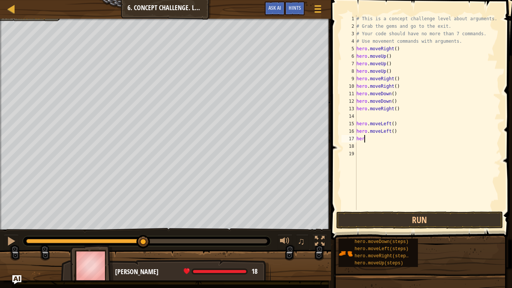
type textarea "h"
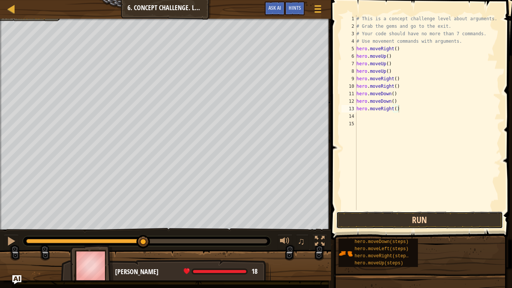
click at [422, 214] on button "Run" at bounding box center [419, 219] width 167 height 17
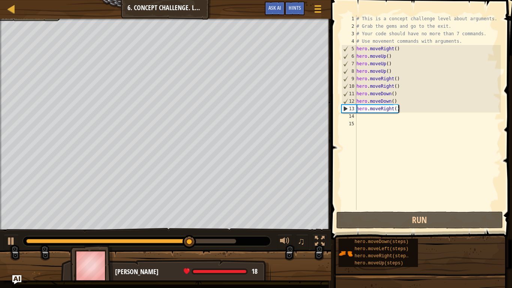
click at [410, 109] on div "# This is a concept challenge level about arguments. # Grab the gems and go to …" at bounding box center [428, 120] width 146 height 210
click at [296, 9] on span "Hints" at bounding box center [294, 7] width 12 height 7
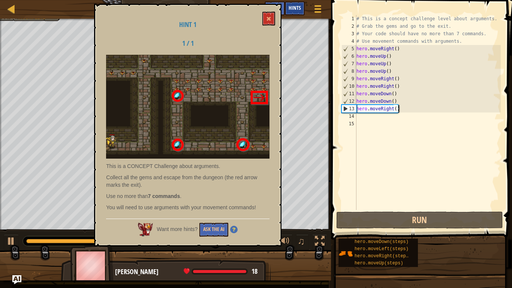
click at [292, 7] on span "Hints" at bounding box center [294, 7] width 12 height 7
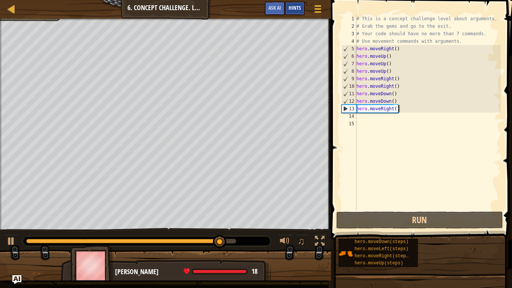
click at [294, 8] on span "Hints" at bounding box center [294, 7] width 12 height 7
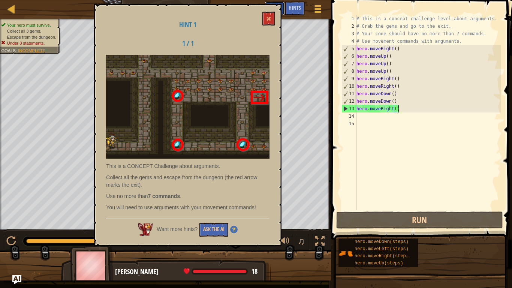
click at [282, 15] on button "Ask AI" at bounding box center [274, 8] width 20 height 14
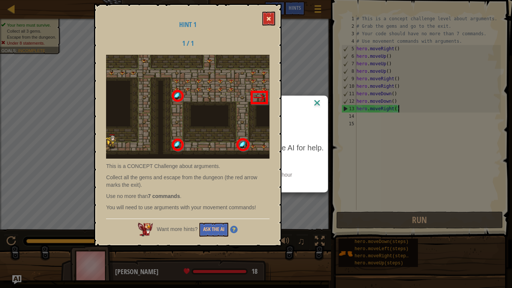
click at [275, 19] on button at bounding box center [268, 19] width 13 height 14
click at [270, 19] on span at bounding box center [268, 18] width 5 height 5
click at [318, 97] on div "AI Hint" at bounding box center [255, 103] width 143 height 15
click at [318, 99] on img at bounding box center [317, 103] width 10 height 11
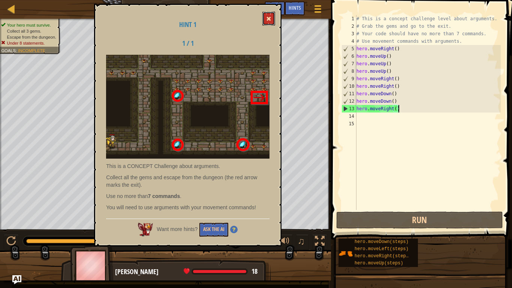
click at [271, 22] on button at bounding box center [268, 19] width 13 height 14
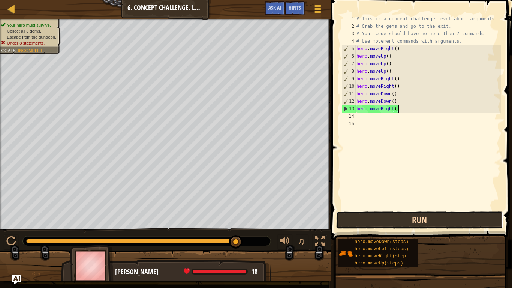
click at [439, 212] on button "Run" at bounding box center [419, 219] width 167 height 17
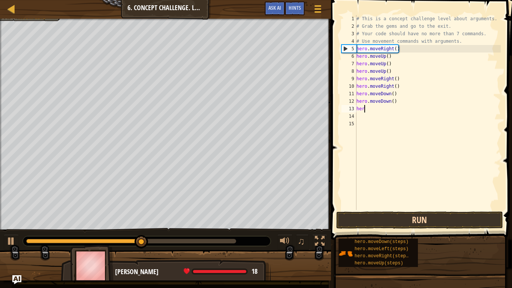
type textarea "h"
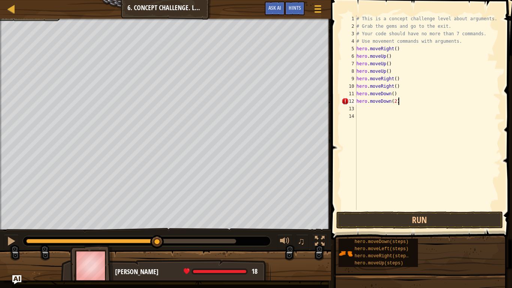
scroll to position [3, 6]
type textarea "hero.moveDown(2)"
click at [404, 216] on button "Run" at bounding box center [419, 219] width 167 height 17
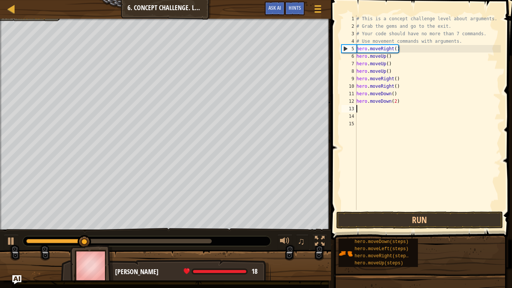
scroll to position [3, 0]
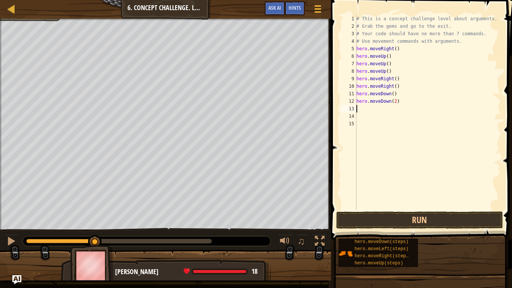
type textarea "le"
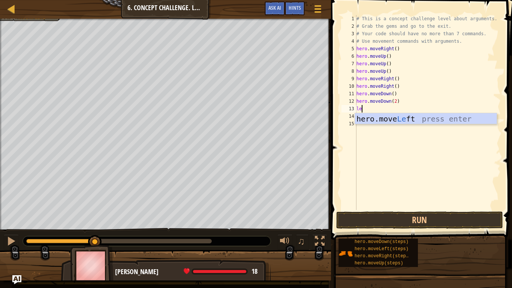
scroll to position [3, 0]
click at [418, 122] on div "hero.move Le ft press enter" at bounding box center [426, 130] width 142 height 34
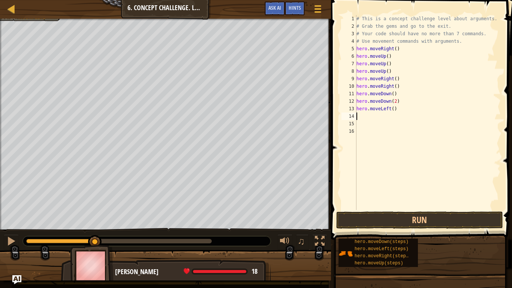
scroll to position [3, 0]
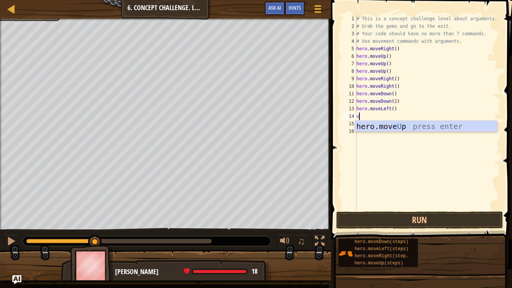
type textarea "up"
click at [422, 127] on div "hero.move Up press enter" at bounding box center [426, 138] width 142 height 34
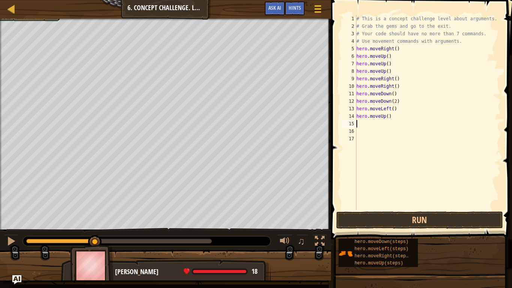
scroll to position [3, 0]
click at [388, 116] on div "# This is a concept challenge level about arguments. # Grab the gems and go to …" at bounding box center [428, 120] width 146 height 210
type textarea "hero.moveUp(2)"
click at [359, 129] on div "# This is a concept challenge level about arguments. # Grab the gems and go to …" at bounding box center [428, 120] width 146 height 210
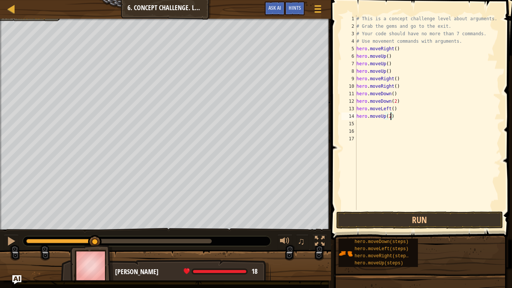
scroll to position [3, 0]
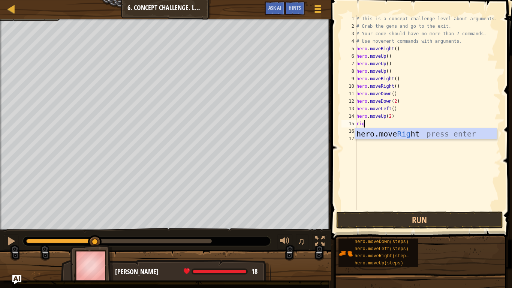
type textarea "rig"
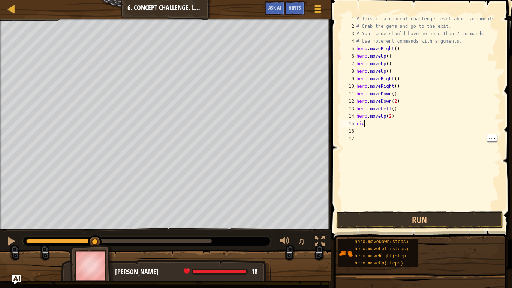
click at [406, 146] on div "# This is a concept challenge level about arguments. # Grab the gems and go to …" at bounding box center [428, 120] width 146 height 210
click at [402, 136] on div "# This is a concept challenge level about arguments. # Grab the gems and go to …" at bounding box center [428, 120] width 146 height 210
click at [366, 134] on div "# This is a concept challenge level about arguments. # Grab the gems and go to …" at bounding box center [428, 120] width 146 height 210
click at [365, 122] on div "# This is a concept challenge level about arguments. # Grab the gems and go to …" at bounding box center [428, 120] width 146 height 210
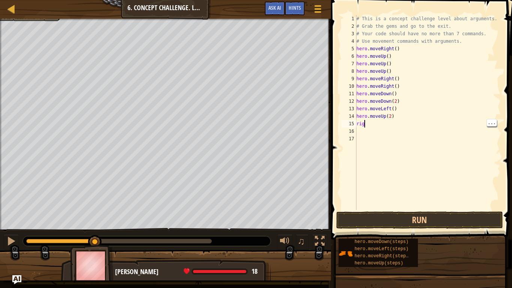
type textarea "righ"
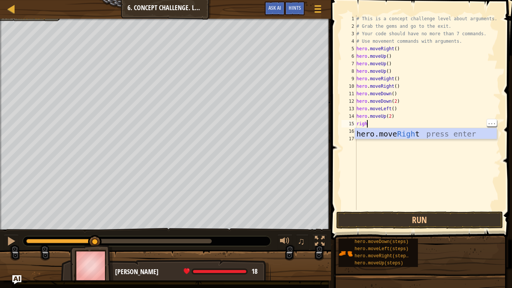
scroll to position [3, 1]
click at [424, 134] on div "hero.move Righ t press enter" at bounding box center [426, 145] width 142 height 34
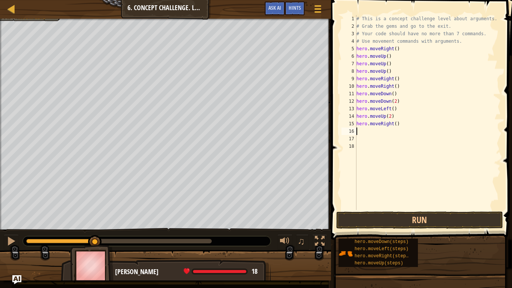
scroll to position [3, 0]
click at [394, 122] on div "# This is a concept challenge level about arguments. # Grab the gems and go to …" at bounding box center [428, 120] width 146 height 210
type textarea "hero.moveRight(7)"
click at [457, 208] on div "# This is a concept challenge level about arguments. # Grab the gems and go to …" at bounding box center [428, 120] width 146 height 210
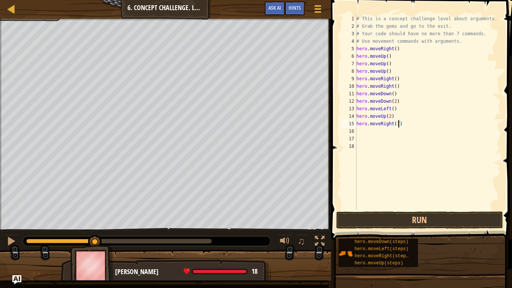
scroll to position [3, 0]
click at [467, 217] on button "Run" at bounding box center [419, 219] width 167 height 17
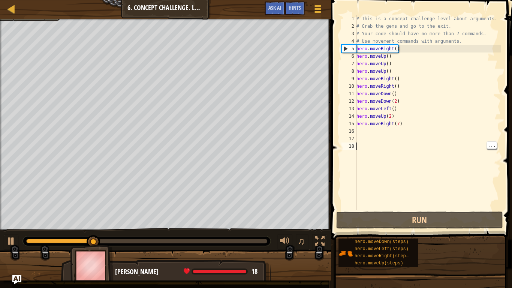
click at [397, 95] on div "# This is a concept challenge level about arguments. # Grab the gems and go to …" at bounding box center [428, 120] width 146 height 210
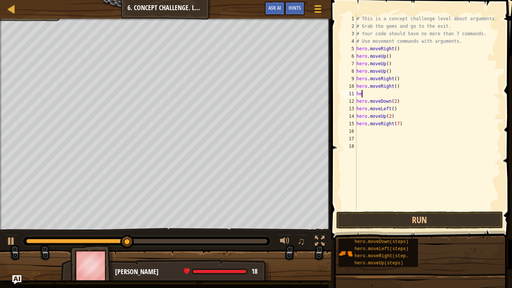
type textarea "h"
type textarea "hero.moveDown(2)"
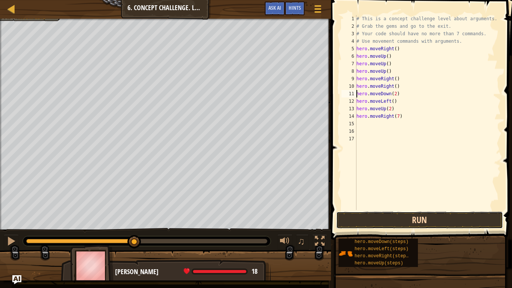
click at [463, 219] on button "Run" at bounding box center [419, 219] width 167 height 17
click at [465, 224] on button "Run" at bounding box center [419, 219] width 167 height 17
click at [465, 221] on button "Run" at bounding box center [419, 219] width 167 height 17
